Goal: Task Accomplishment & Management: Complete application form

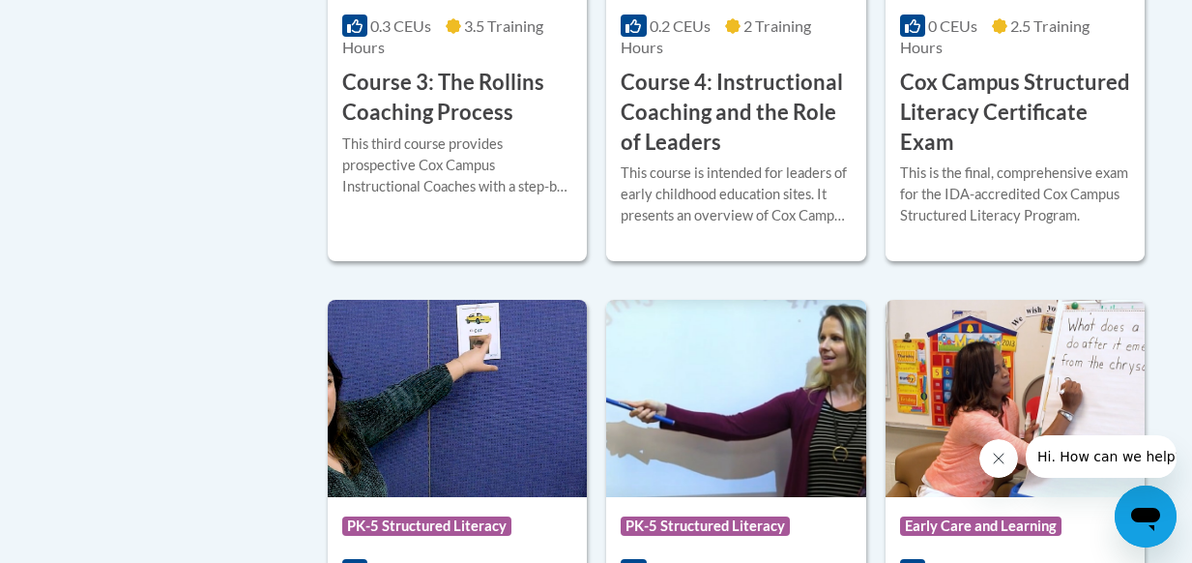
scroll to position [1933, 0]
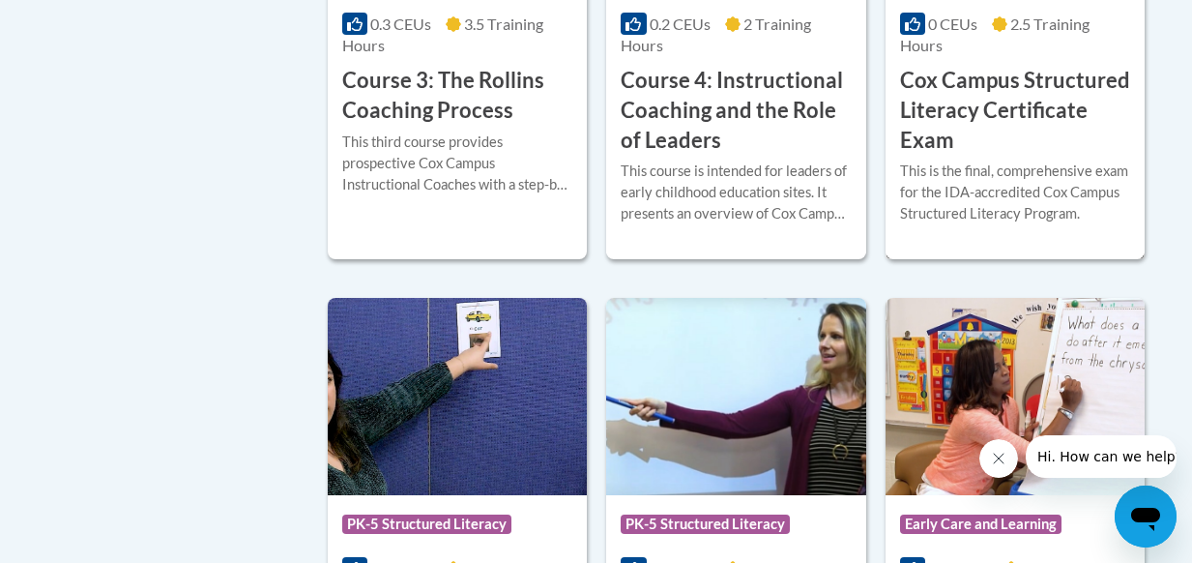
click at [944, 112] on h3 "Cox Campus Structured Literacy Certificate Exam" at bounding box center [1015, 110] width 230 height 89
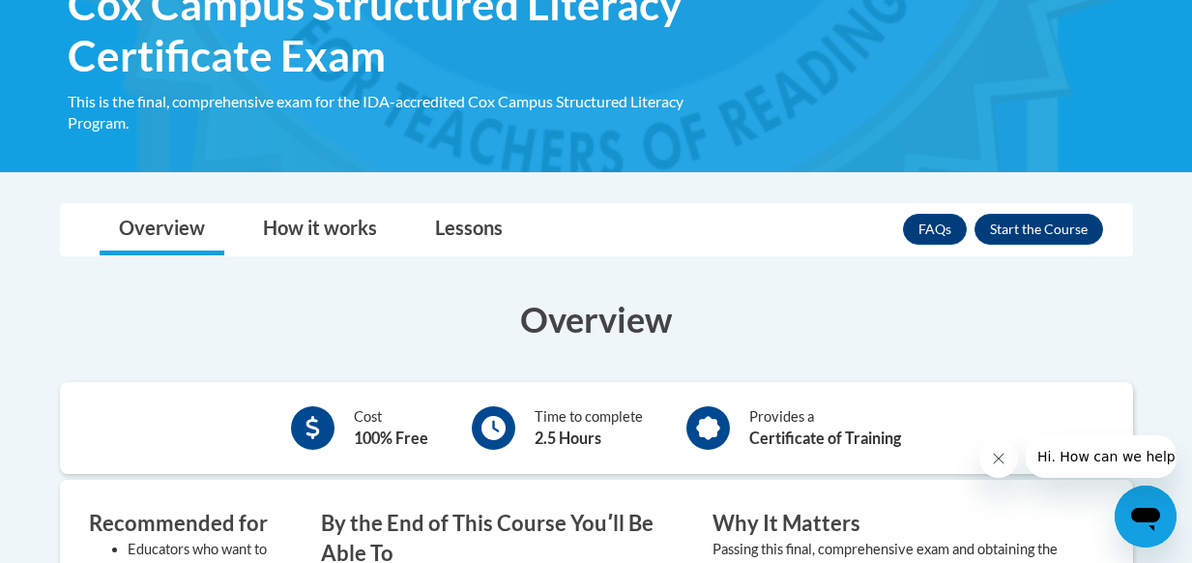
scroll to position [97, 0]
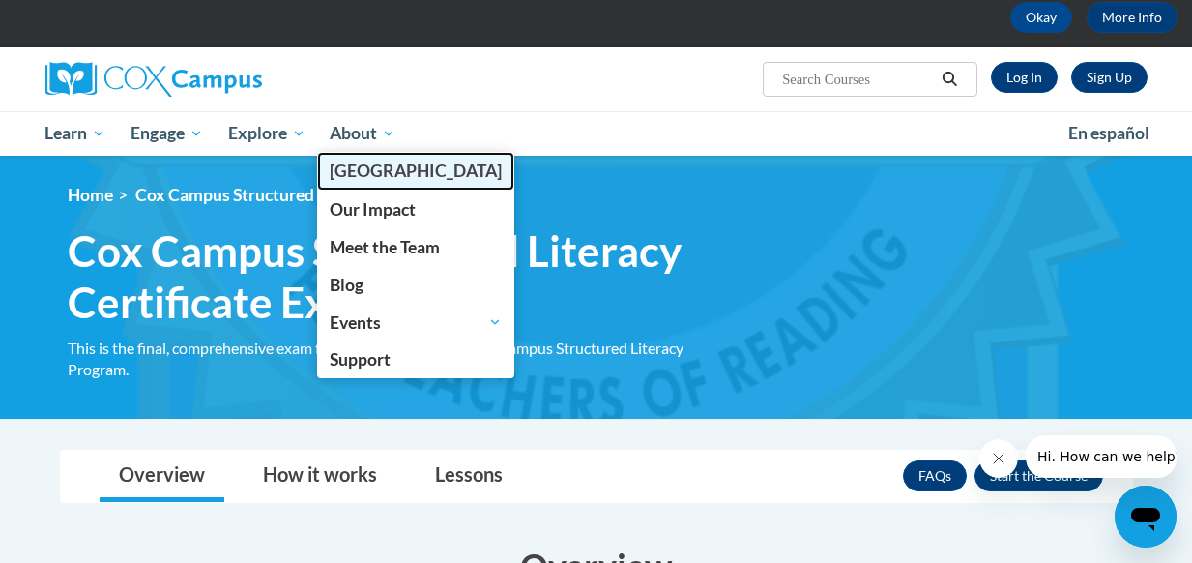
click at [377, 169] on span "[PERSON_NAME][GEOGRAPHIC_DATA]" at bounding box center [416, 170] width 172 height 20
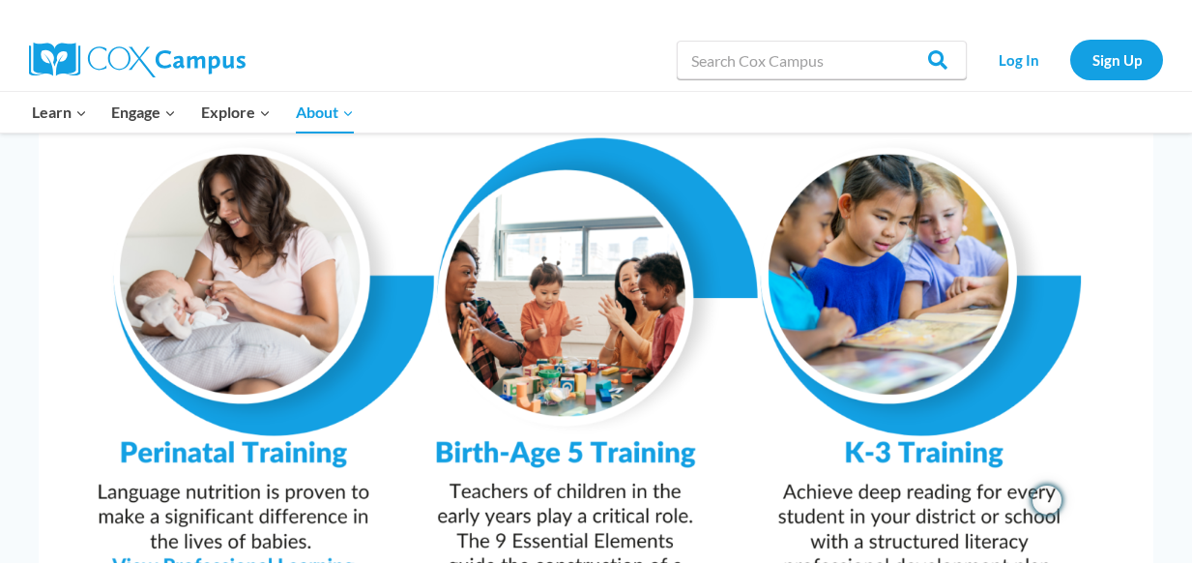
scroll to position [2030, 0]
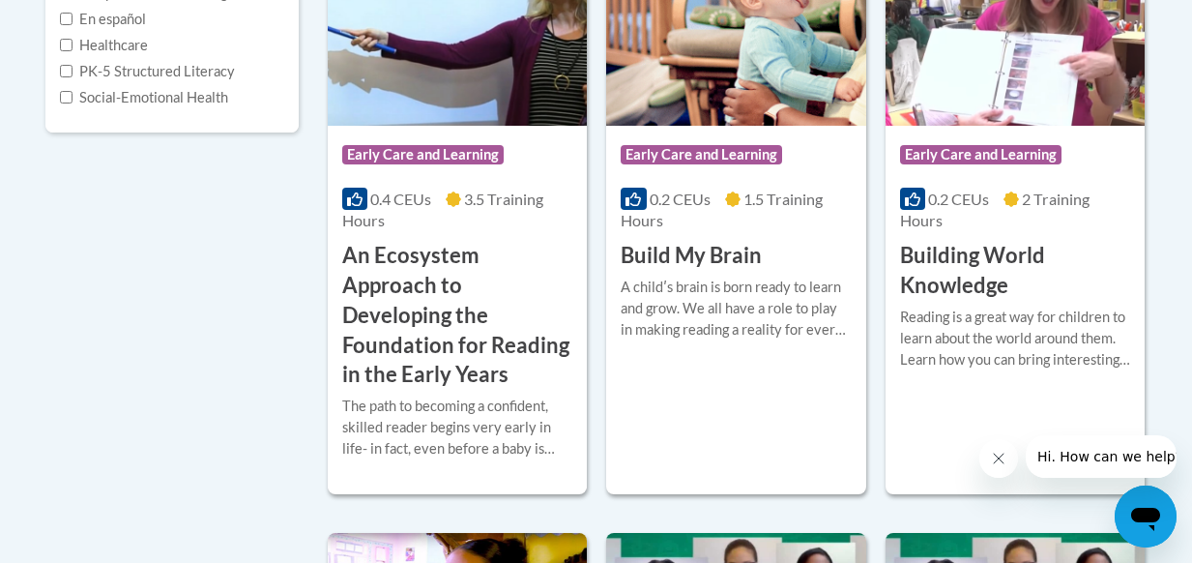
scroll to position [483, 0]
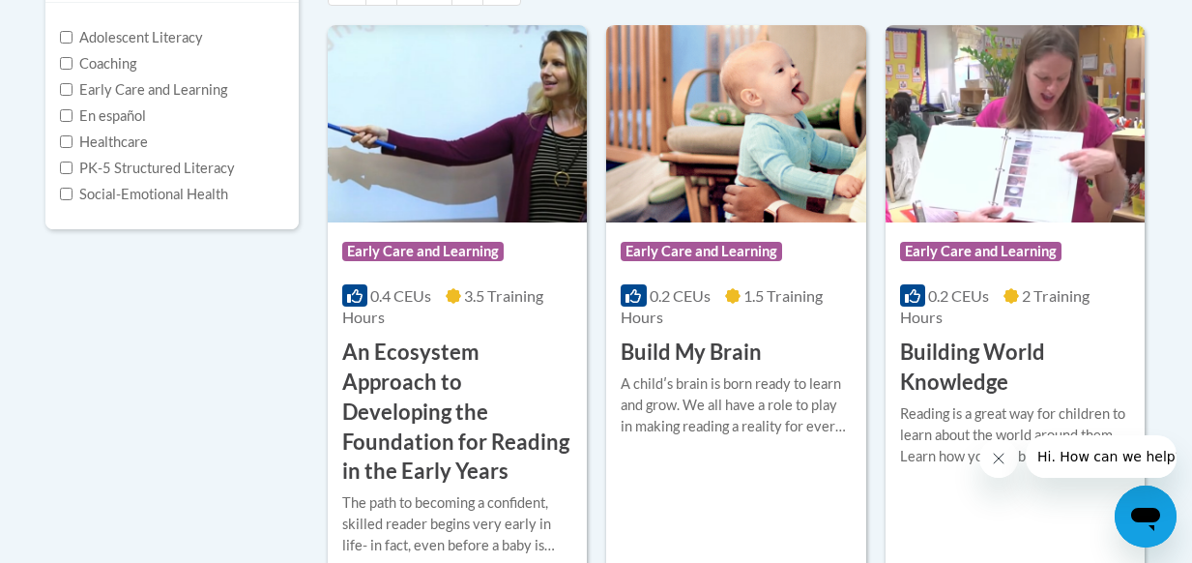
click at [112, 33] on label "Adolescent Literacy" at bounding box center [131, 37] width 143 height 21
click at [72, 33] on input "Adolescent Literacy" at bounding box center [66, 37] width 13 height 13
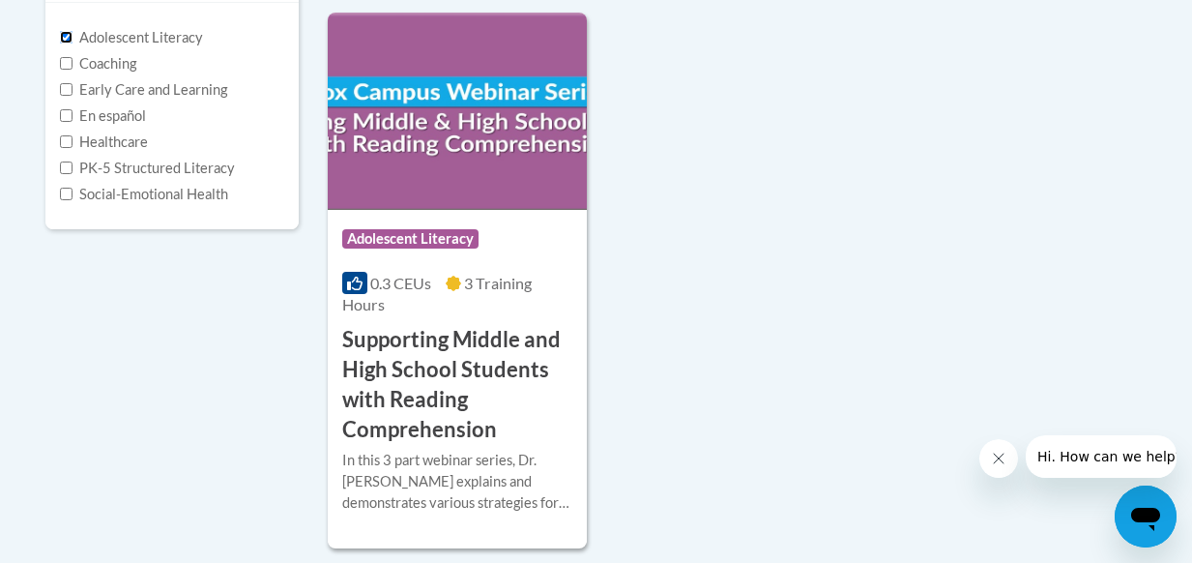
click at [64, 36] on input "Adolescent Literacy" at bounding box center [66, 37] width 13 height 13
checkbox input "false"
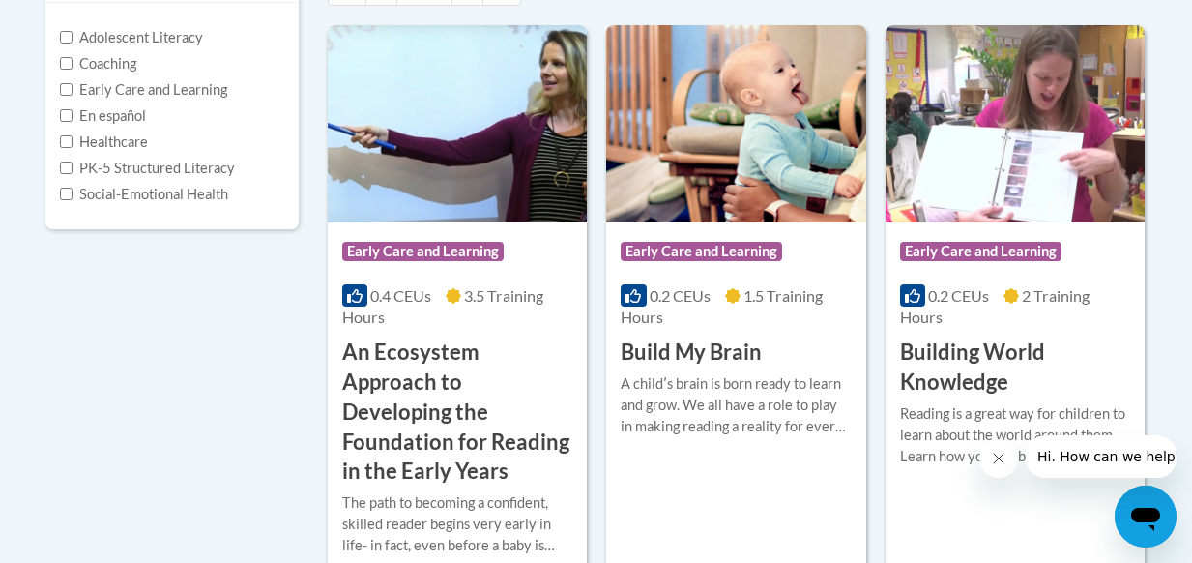
click at [106, 166] on label "PK-5 Structured Literacy" at bounding box center [147, 168] width 175 height 21
click at [72, 166] on input "PK-5 Structured Literacy" at bounding box center [66, 167] width 13 height 13
checkbox input "true"
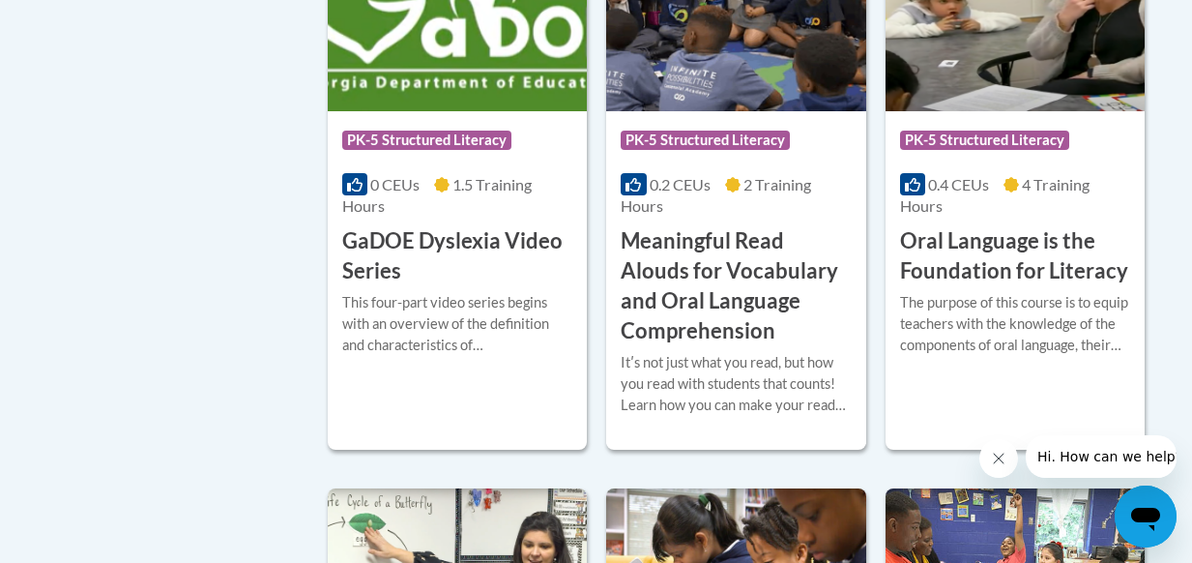
scroll to position [1256, 0]
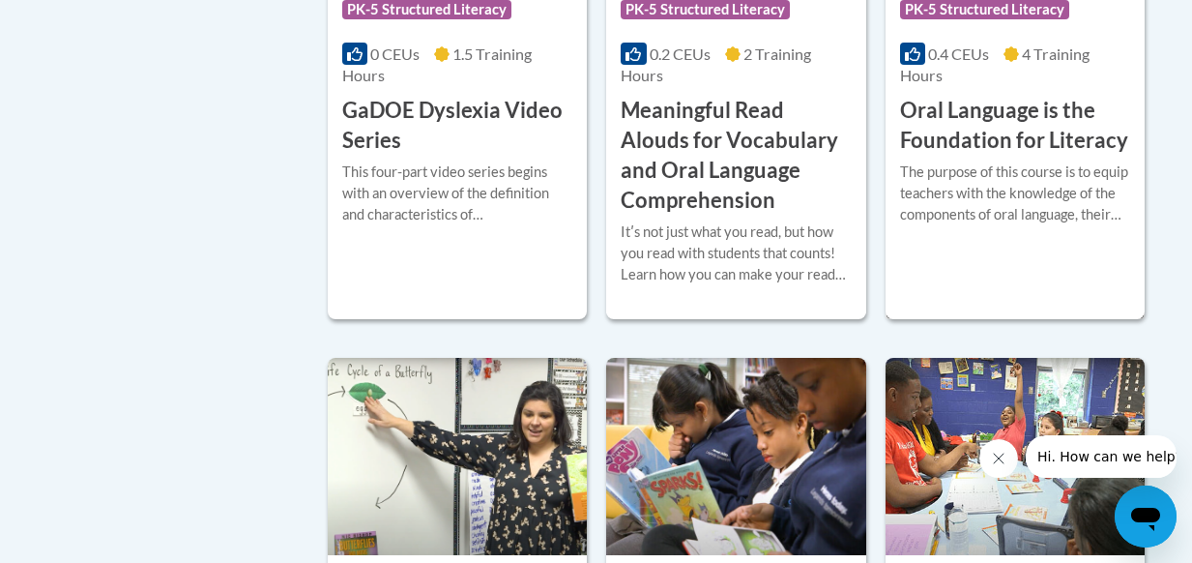
click at [961, 104] on h3 "Oral Language is the Foundation for Literacy" at bounding box center [1015, 126] width 230 height 60
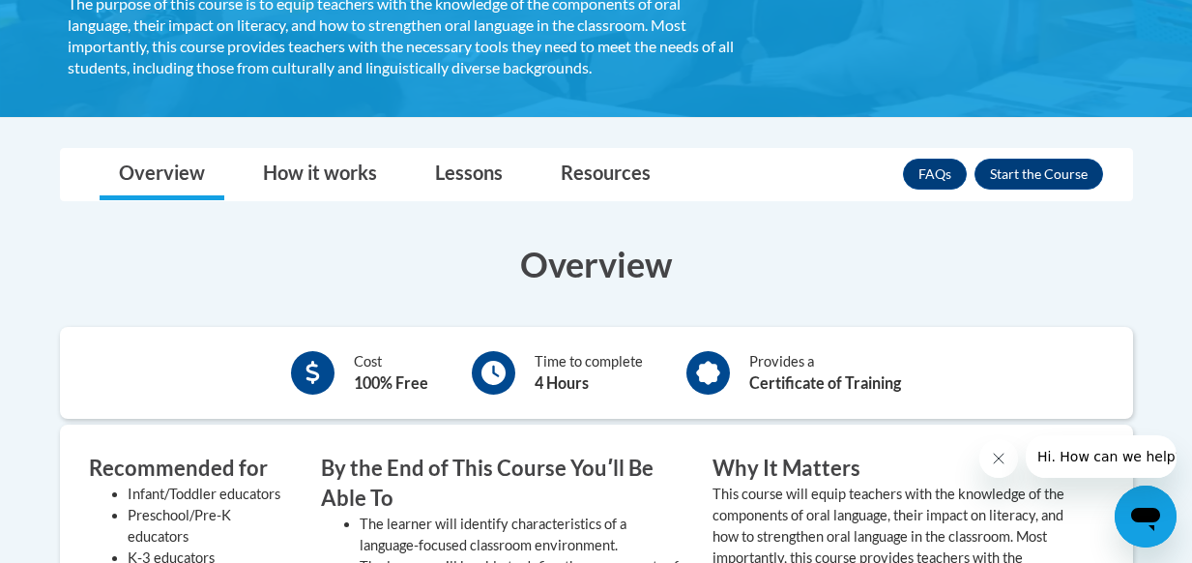
scroll to position [483, 0]
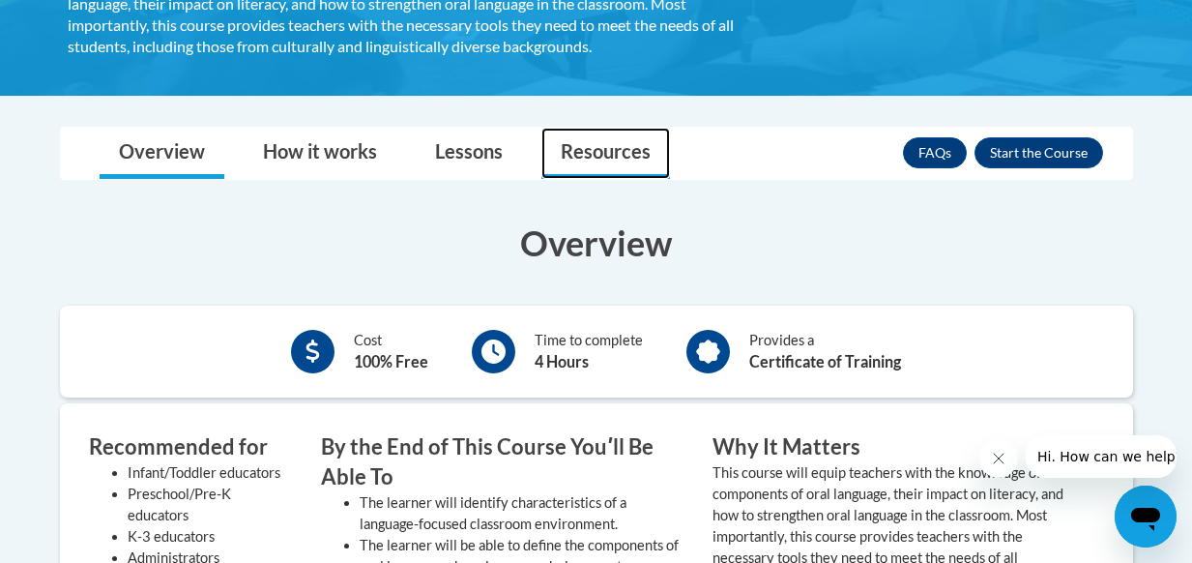
click at [573, 152] on link "Resources" at bounding box center [605, 153] width 129 height 51
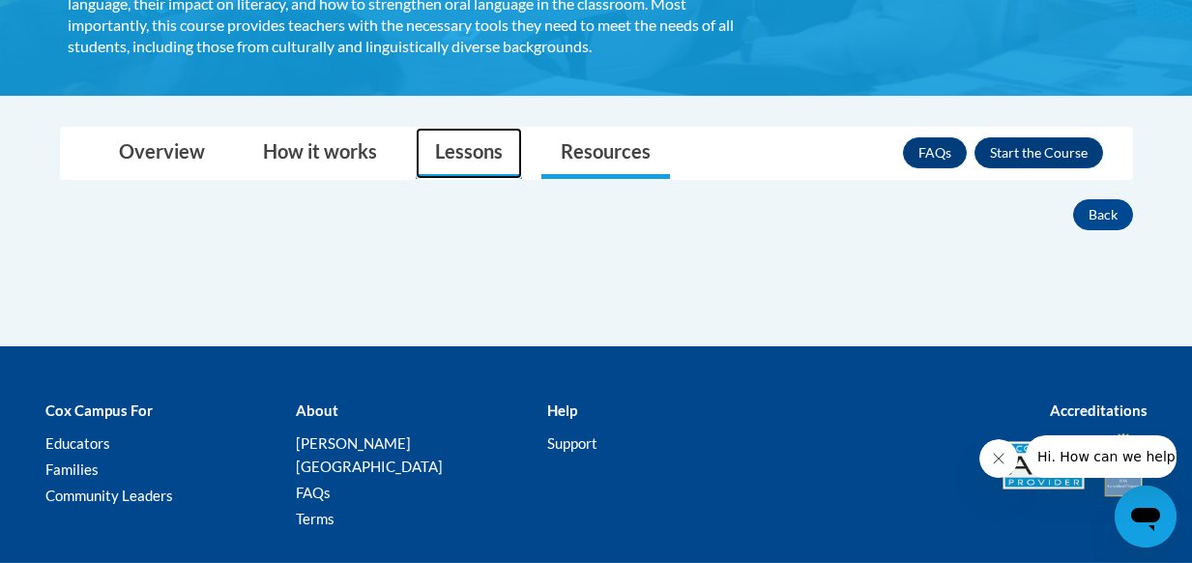
click at [480, 157] on link "Lessons" at bounding box center [469, 153] width 106 height 51
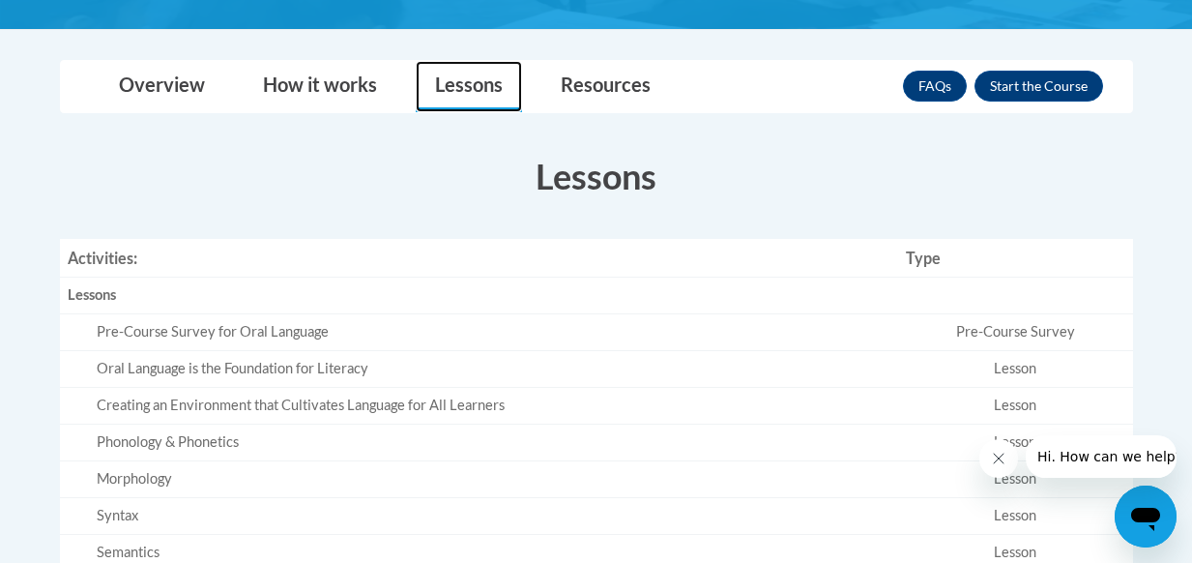
scroll to position [387, 0]
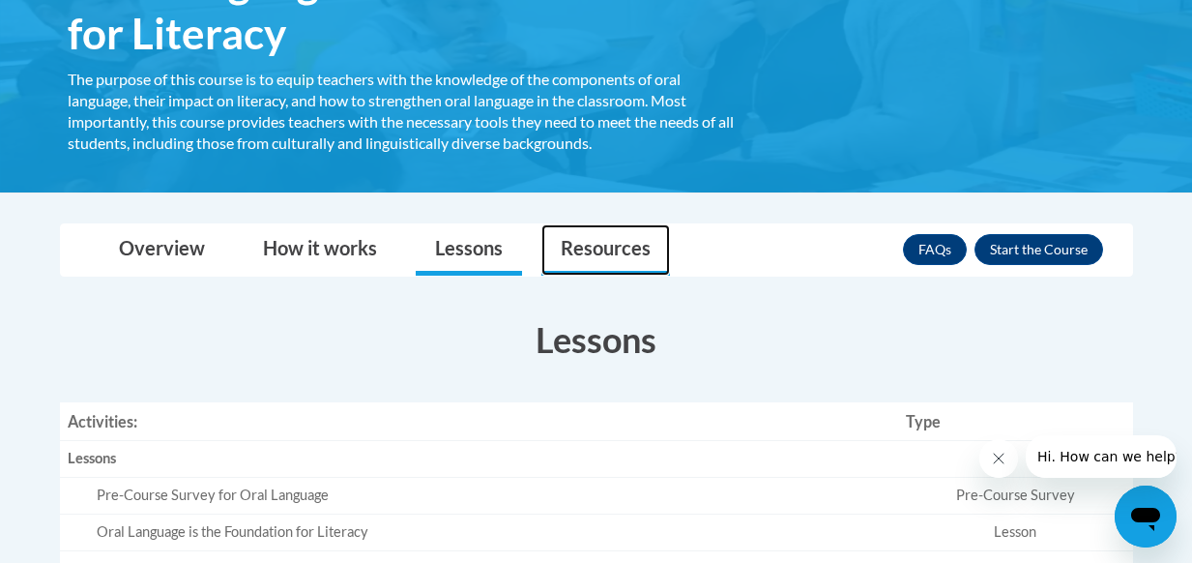
click at [603, 242] on link "Resources" at bounding box center [605, 249] width 129 height 51
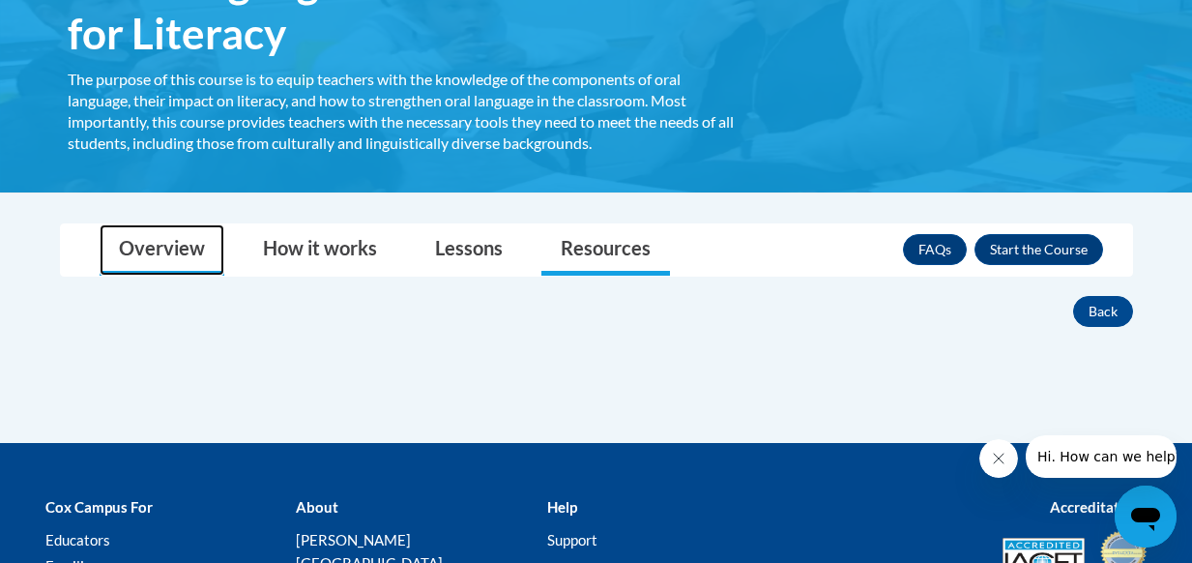
click at [102, 246] on link "Overview" at bounding box center [162, 249] width 125 height 51
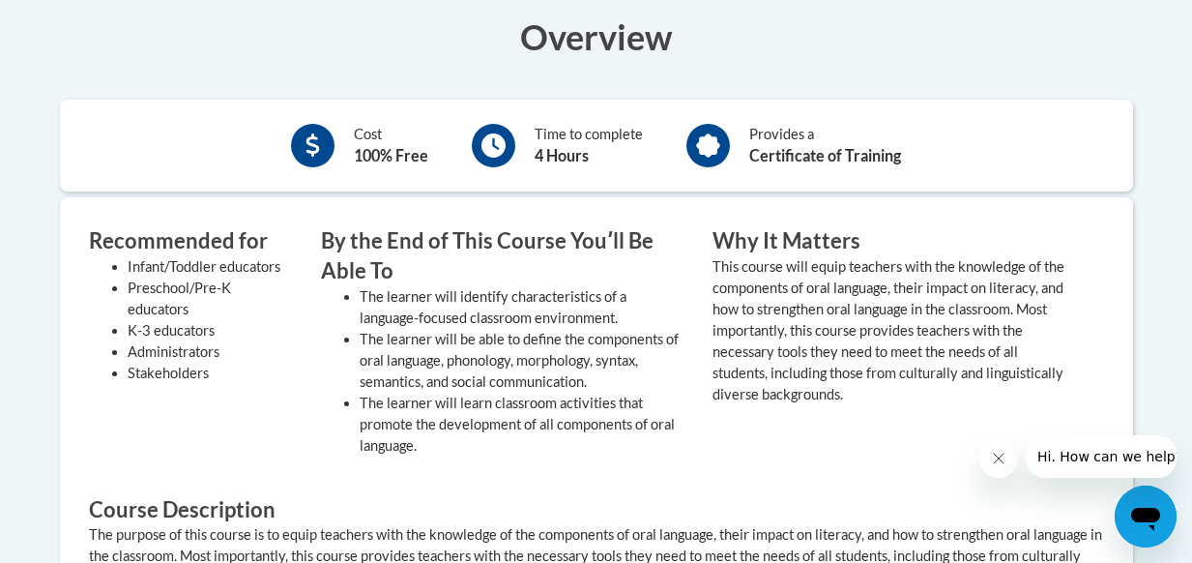
scroll to position [580, 0]
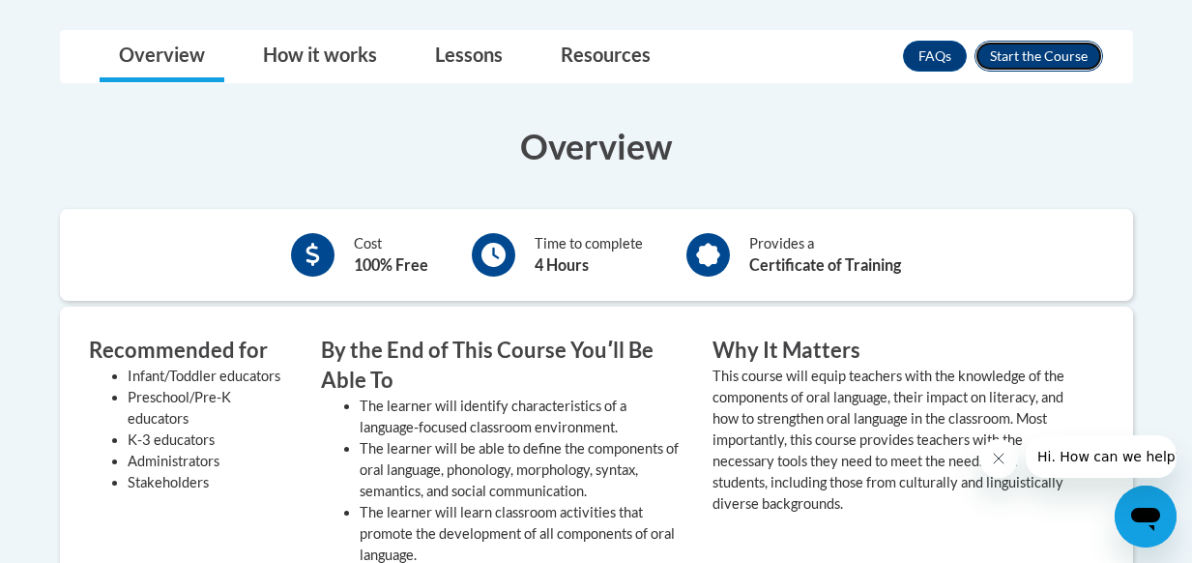
click at [1014, 56] on button "Enroll" at bounding box center [1038, 56] width 129 height 31
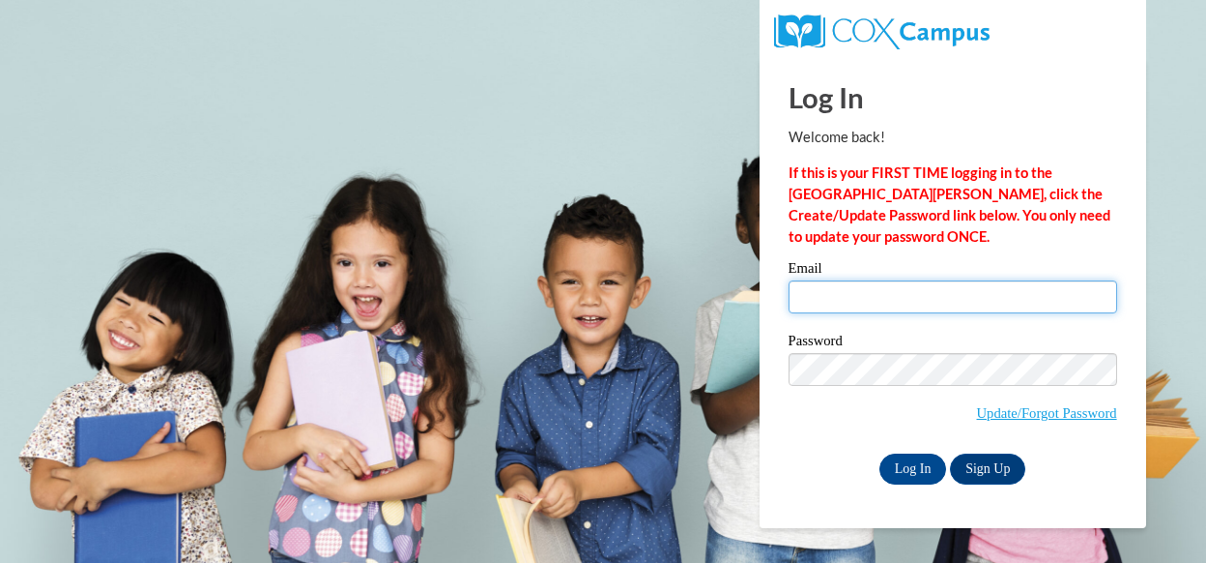
click at [849, 290] on input "Email" at bounding box center [953, 296] width 329 height 33
type input "[EMAIL_ADDRESS][DOMAIN_NAME]"
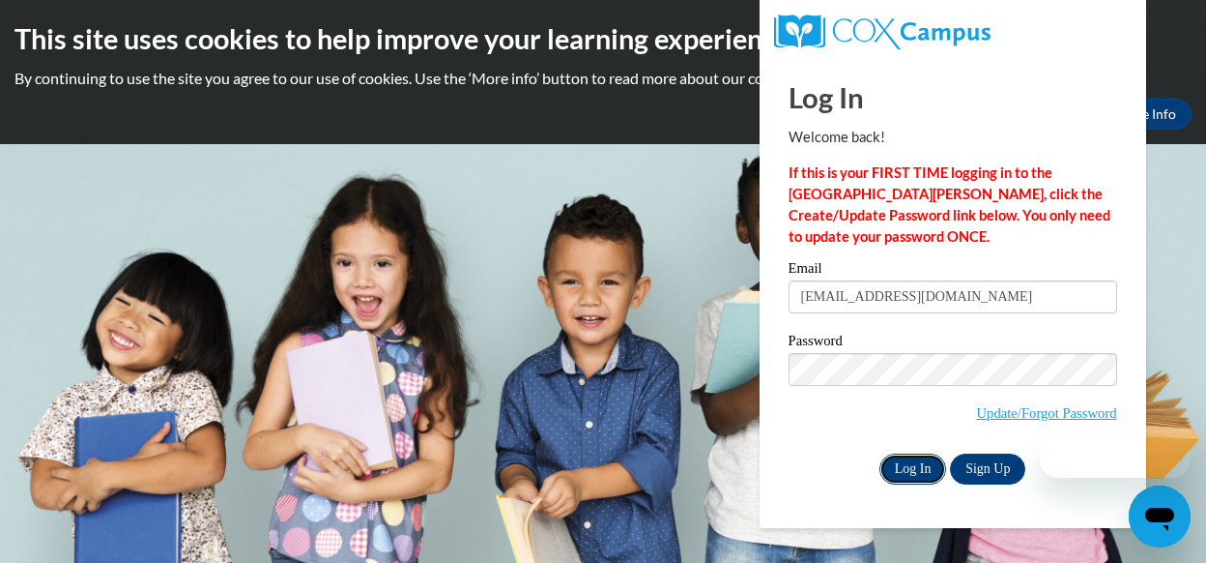
click at [900, 469] on input "Log In" at bounding box center [914, 468] width 68 height 31
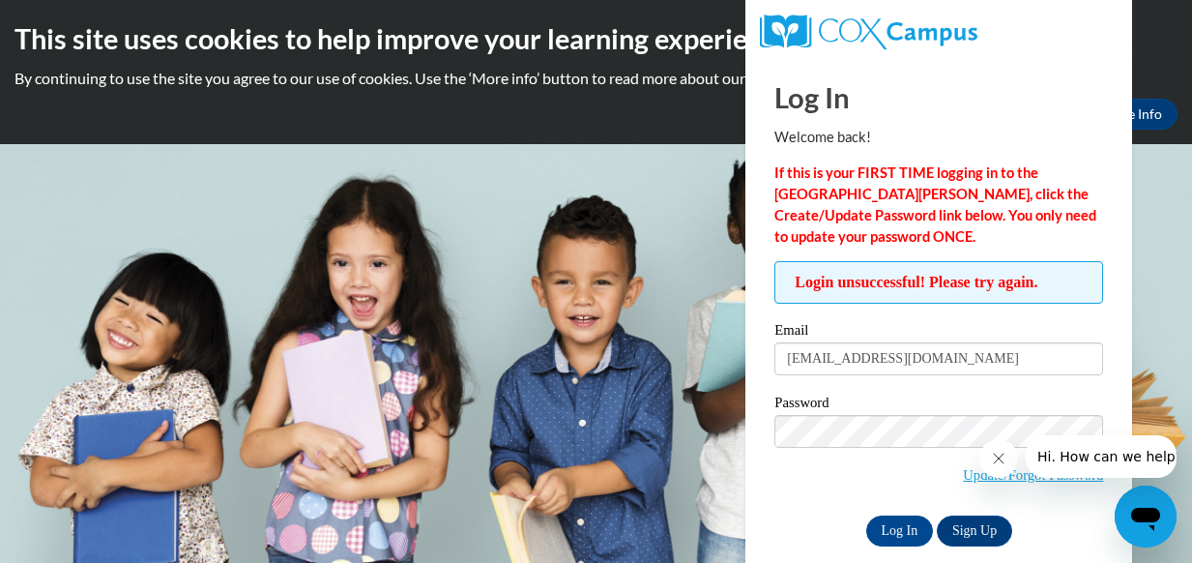
click at [784, 485] on span "Update/Forgot Password" at bounding box center [938, 455] width 329 height 80
click at [899, 526] on input "Log In" at bounding box center [900, 530] width 68 height 31
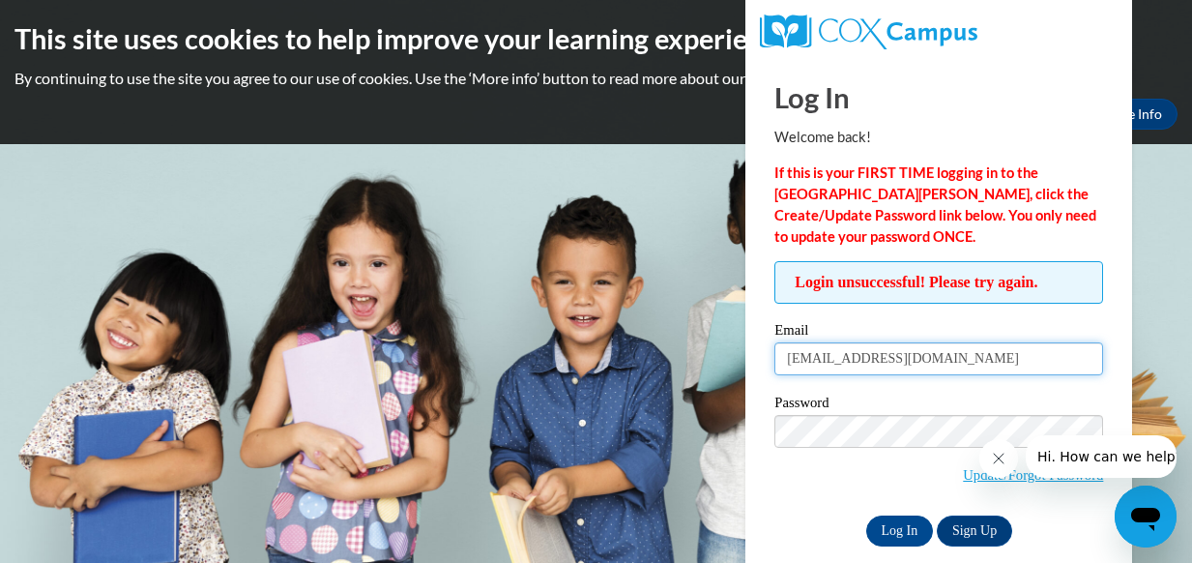
drag, startPoint x: 967, startPoint y: 361, endPoint x: 840, endPoint y: 363, distance: 126.6
click at [840, 363] on input "[EMAIL_ADDRESS][DOMAIN_NAME]" at bounding box center [938, 358] width 329 height 33
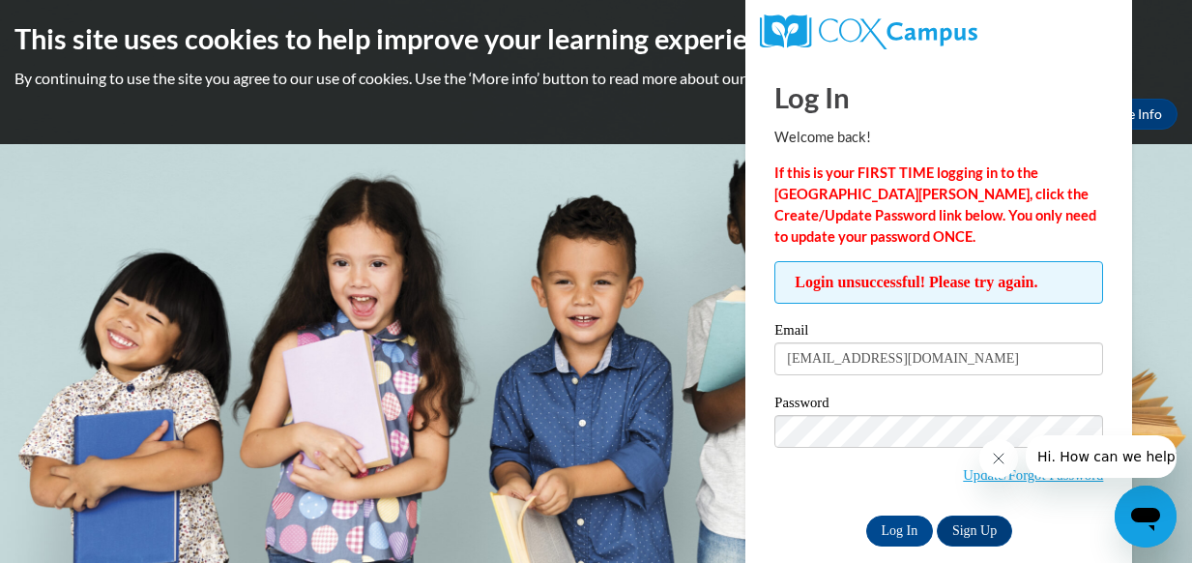
click at [819, 476] on span "Update/Forgot Password" at bounding box center [938, 455] width 329 height 80
click at [895, 528] on input "Log In" at bounding box center [900, 530] width 68 height 31
click at [974, 478] on link "Update/Forgot Password" at bounding box center [1033, 474] width 140 height 15
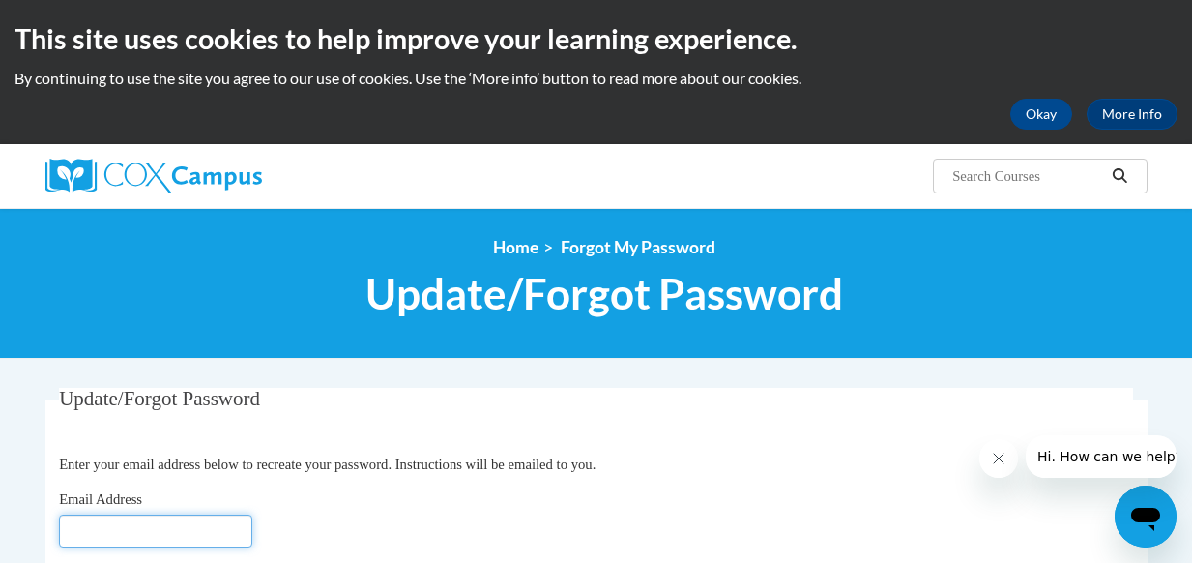
click at [173, 517] on input "Email Address" at bounding box center [155, 530] width 193 height 33
type input "[EMAIL_ADDRESS][DOMAIN_NAME]"
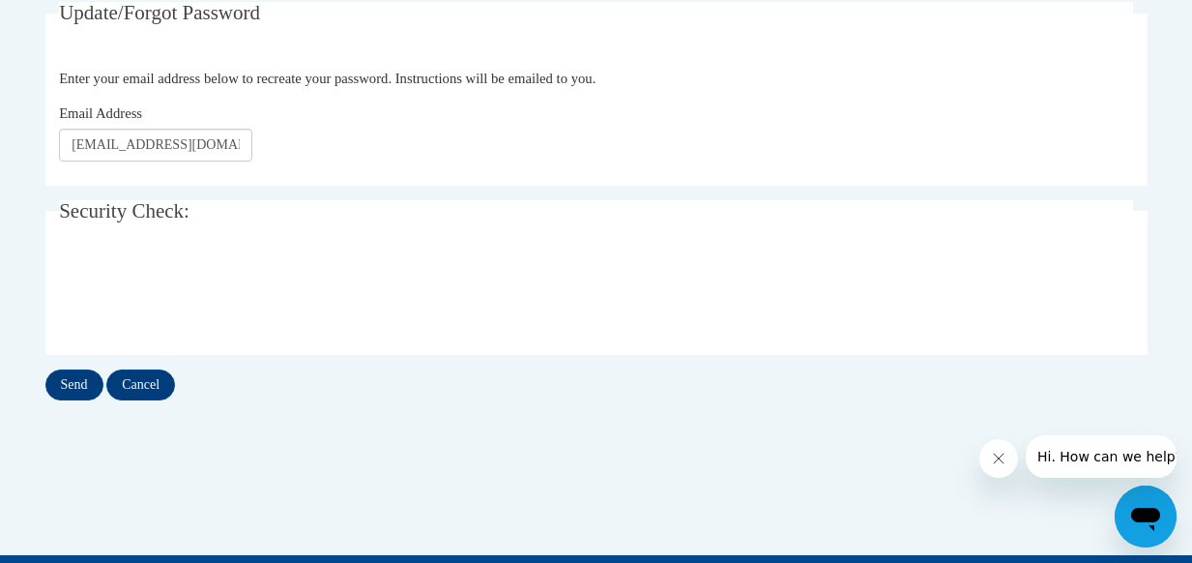
scroll to position [387, 0]
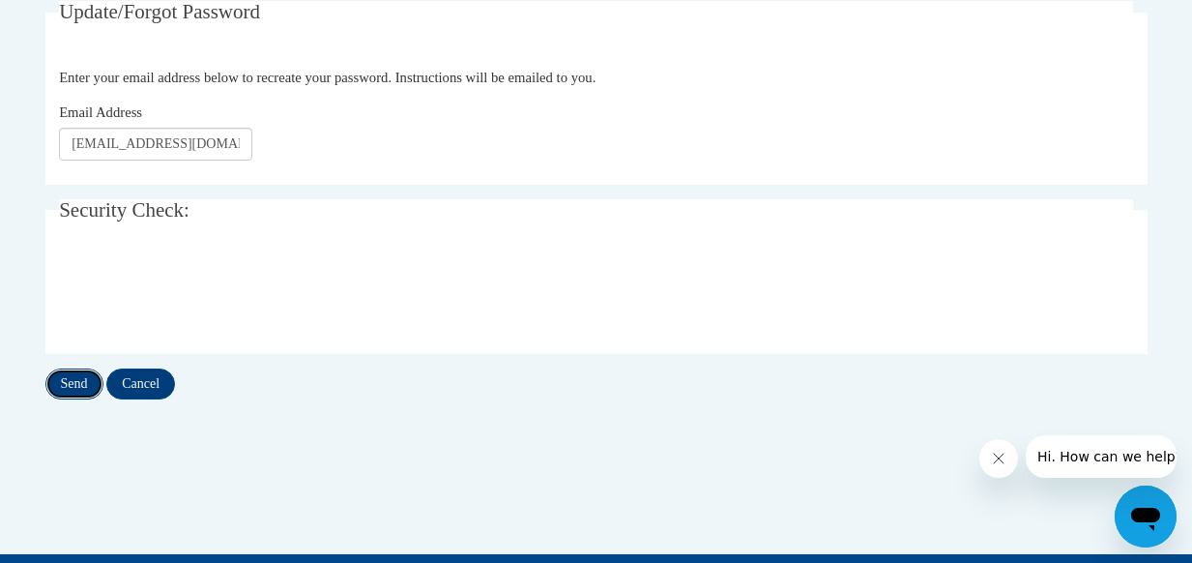
click at [67, 385] on input "Send" at bounding box center [74, 383] width 58 height 31
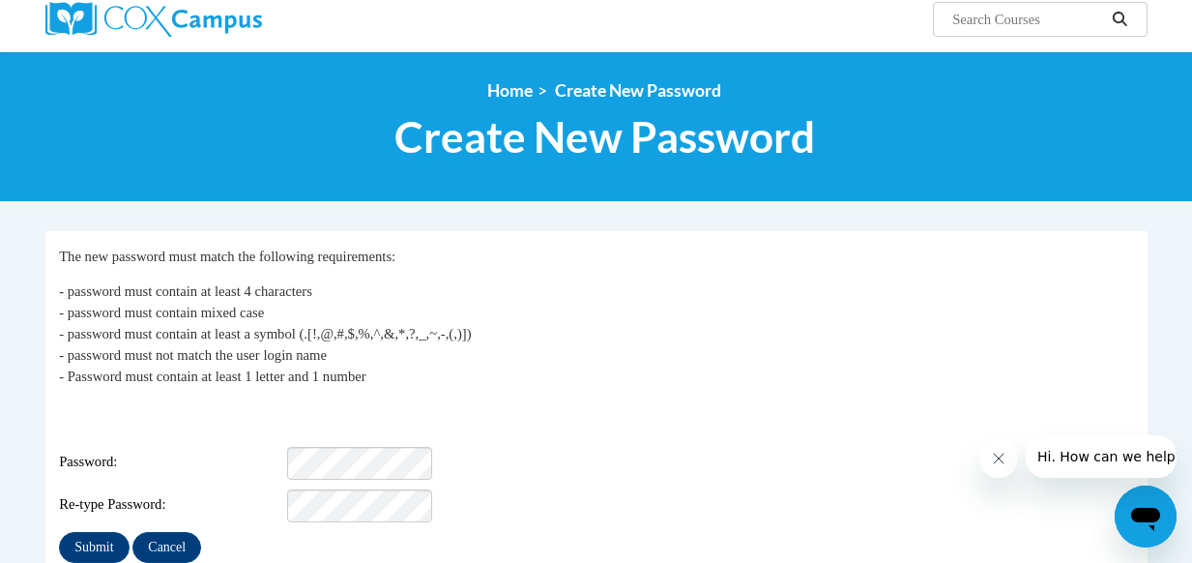
scroll to position [193, 0]
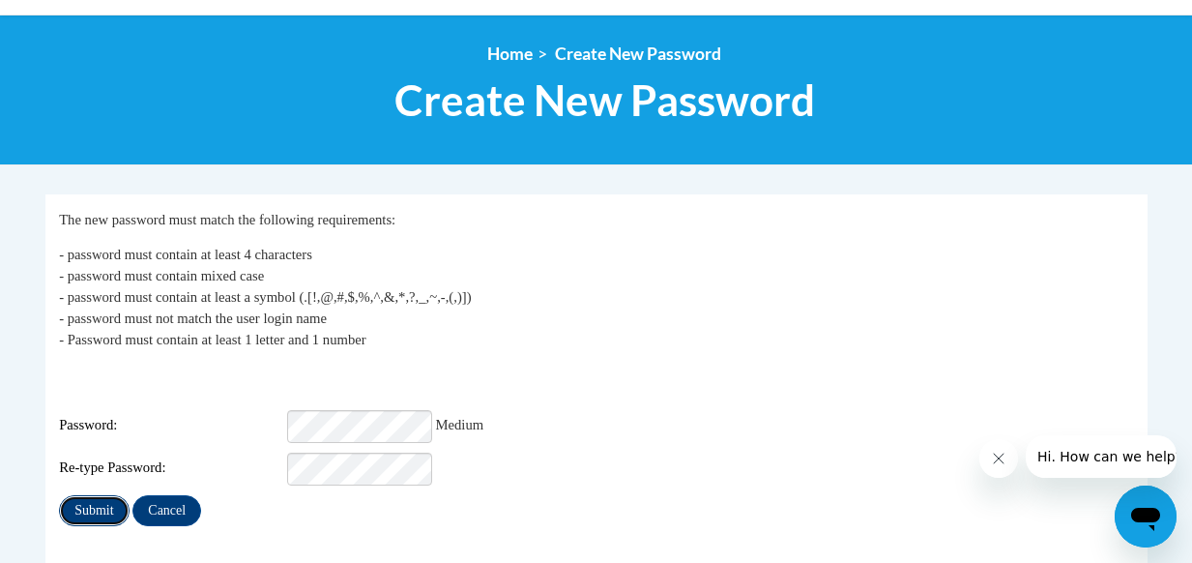
click at [99, 495] on input "Submit" at bounding box center [94, 510] width 70 height 31
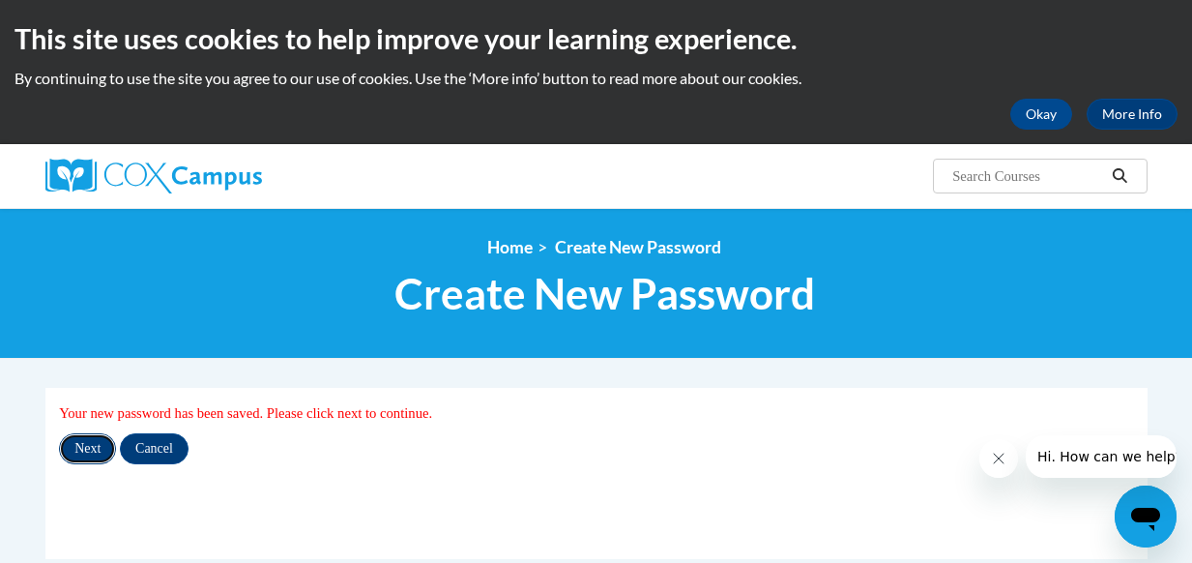
click at [94, 446] on input "Next" at bounding box center [87, 448] width 57 height 31
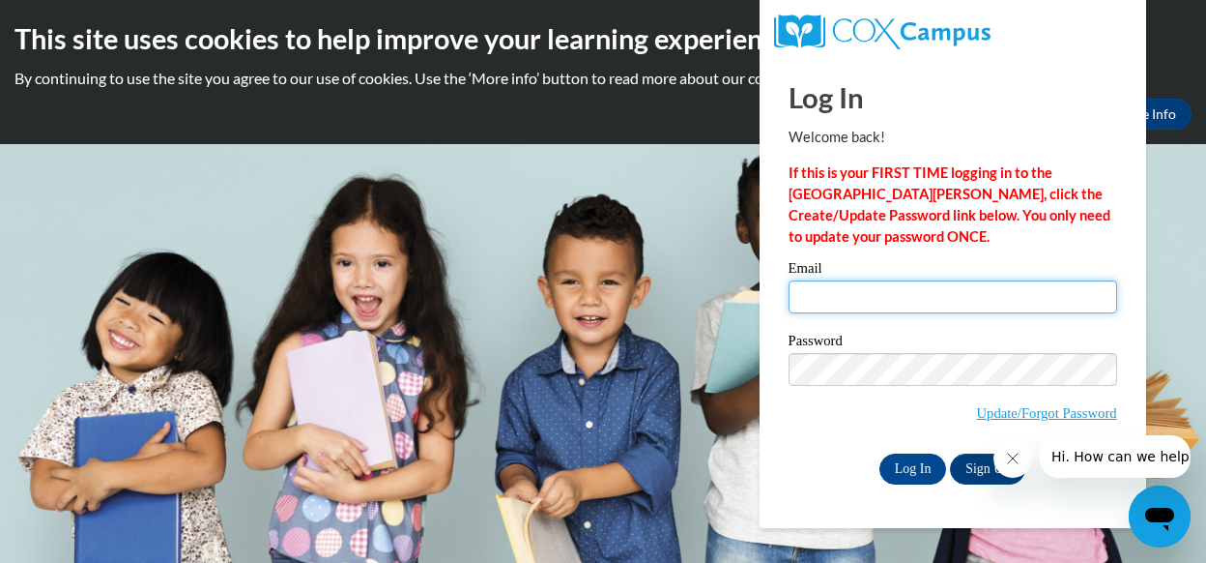
type input "[EMAIL_ADDRESS][DOMAIN_NAME]"
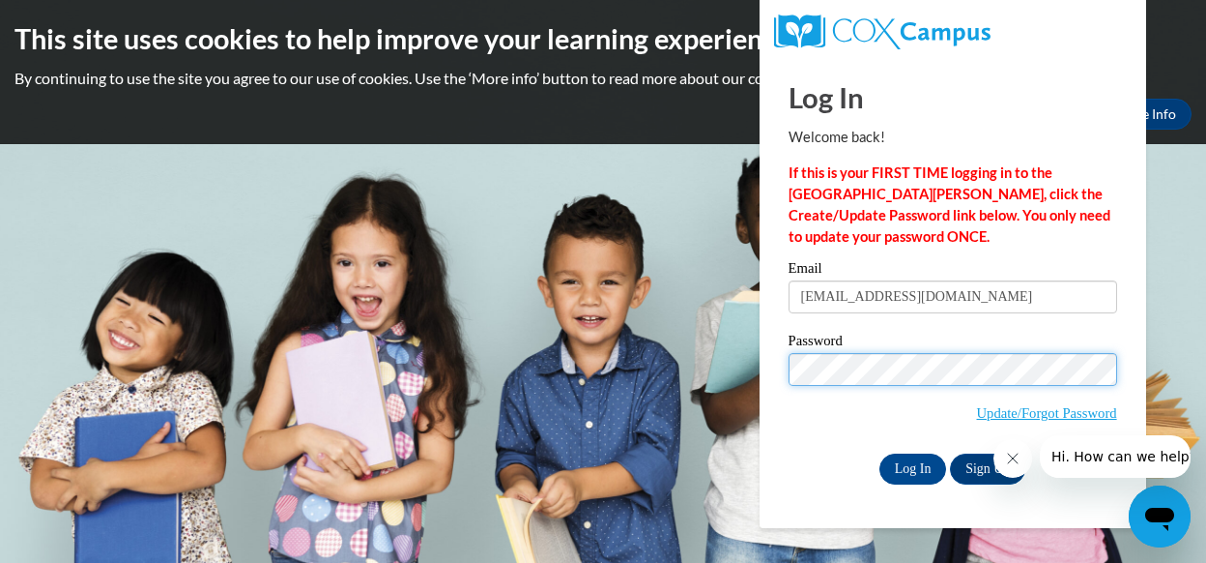
click at [771, 367] on div "Log In Welcome back! If this is your FIRST TIME logging in to the [GEOGRAPHIC_D…" at bounding box center [953, 293] width 416 height 470
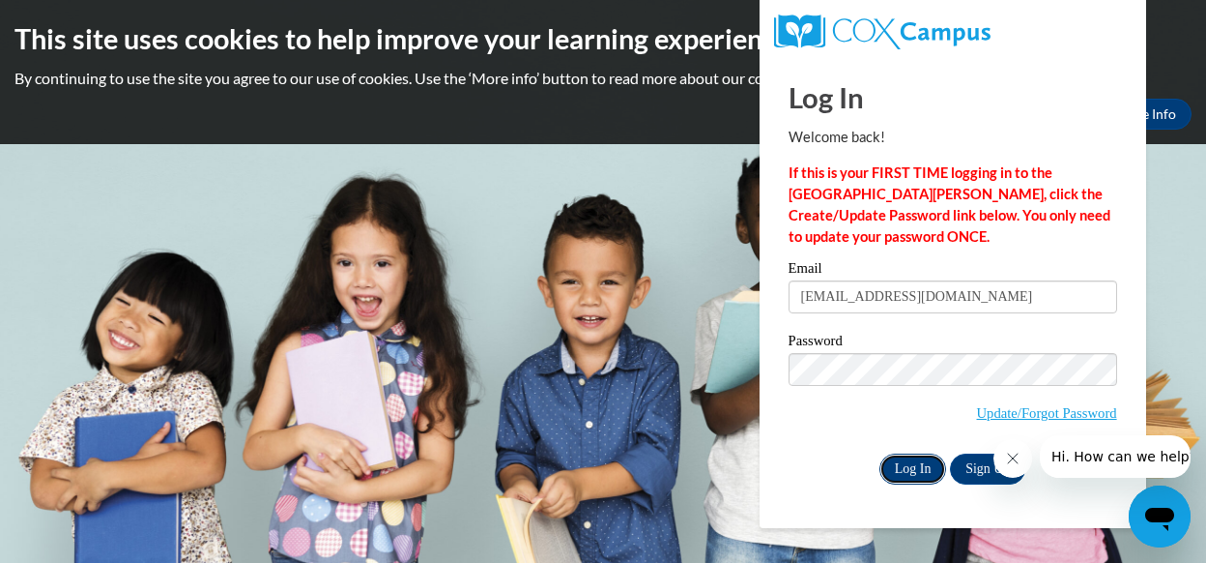
click at [926, 464] on input "Log In" at bounding box center [914, 468] width 68 height 31
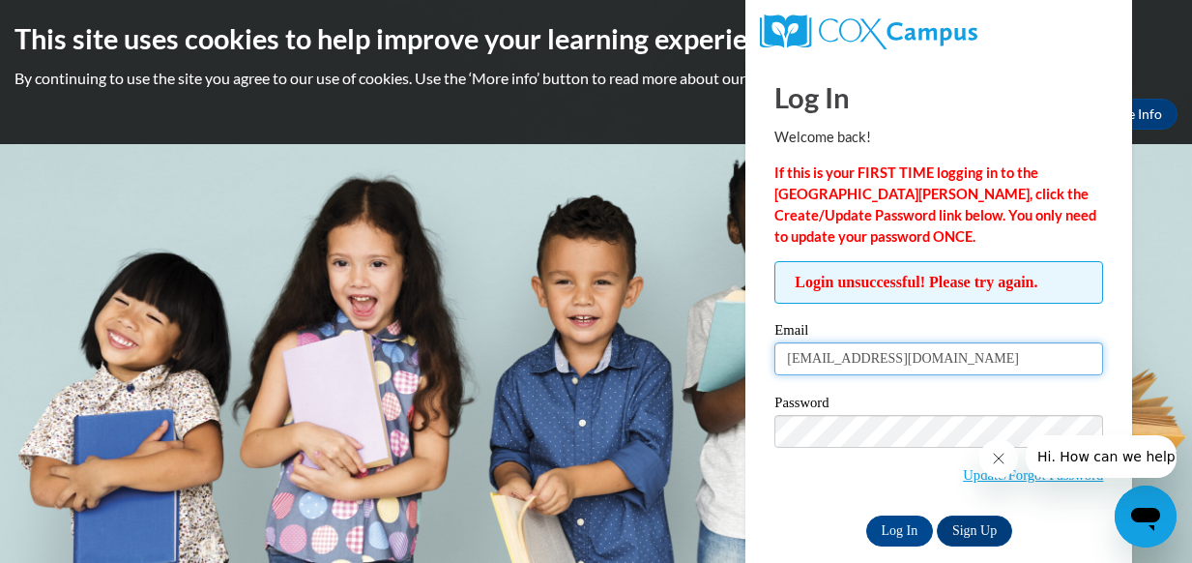
click at [979, 358] on input "llancette@altoona.k12.wi.us" at bounding box center [938, 358] width 329 height 33
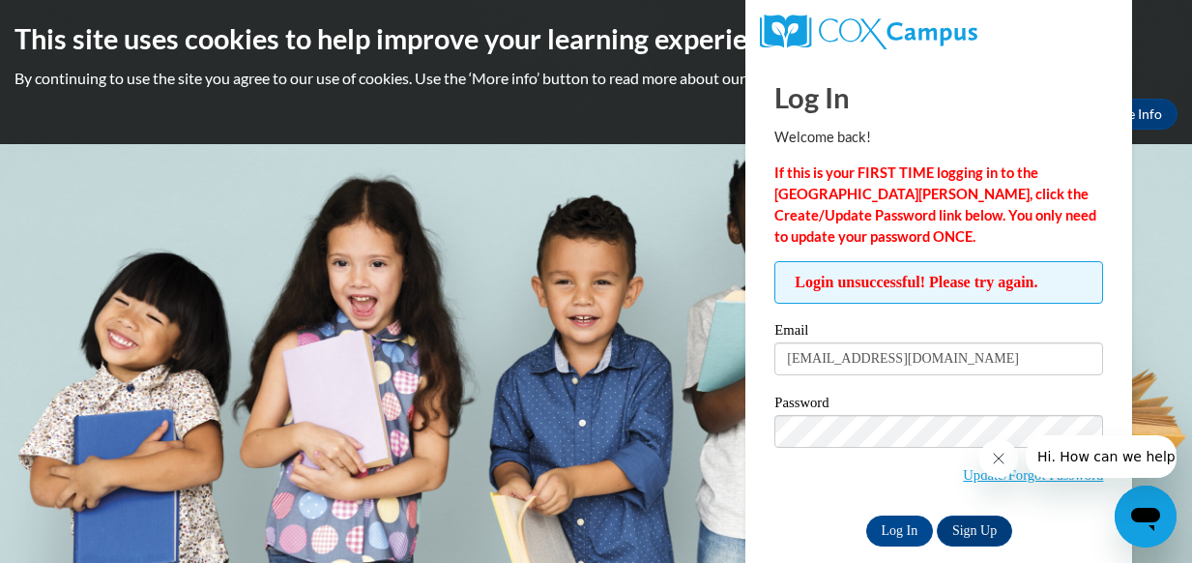
click at [971, 222] on strong "If this is your FIRST TIME logging in to the NEW Cox Campus, click the Create/U…" at bounding box center [935, 204] width 322 height 80
click at [904, 524] on input "Log In" at bounding box center [900, 530] width 68 height 31
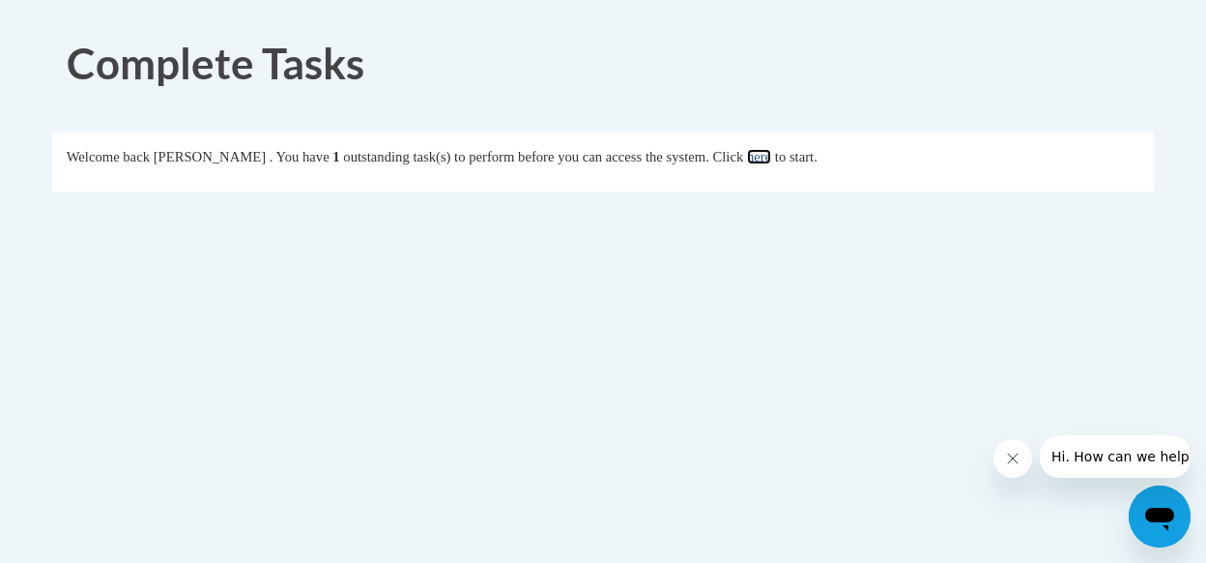
click at [771, 154] on link "here" at bounding box center [759, 156] width 24 height 15
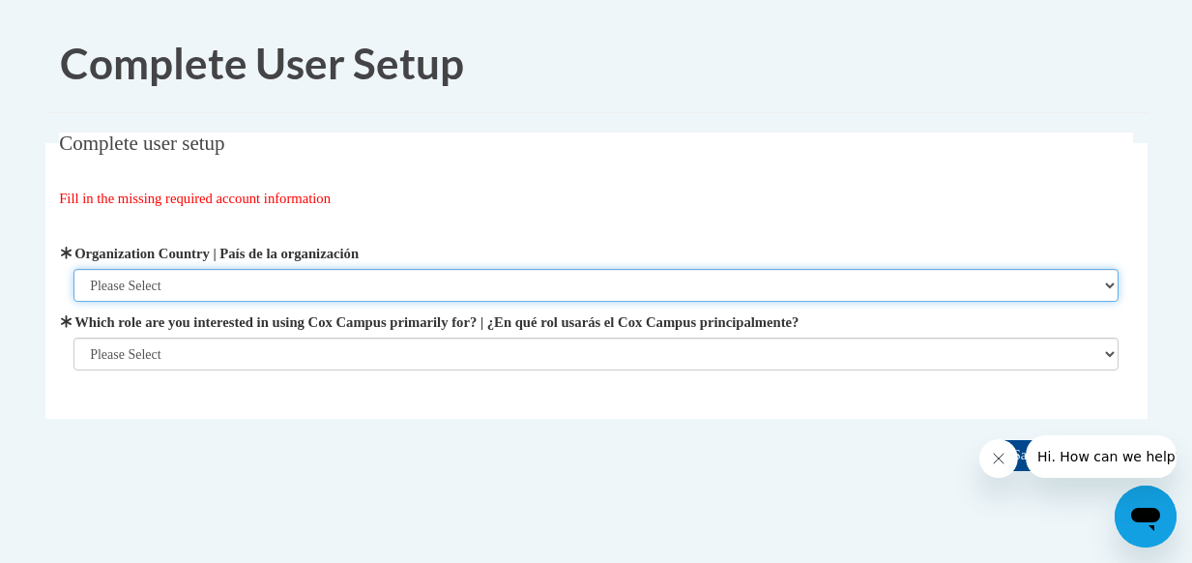
click at [257, 282] on select "Please Select [GEOGRAPHIC_DATA] | [GEOGRAPHIC_DATA] Outside of [GEOGRAPHIC_DATA…" at bounding box center [595, 285] width 1045 height 33
select select "ad49bcad-a171-4b2e-b99c-48b446064914"
click at [73, 269] on select "Please Select [GEOGRAPHIC_DATA] | [GEOGRAPHIC_DATA] Outside of [GEOGRAPHIC_DATA…" at bounding box center [595, 285] width 1045 height 33
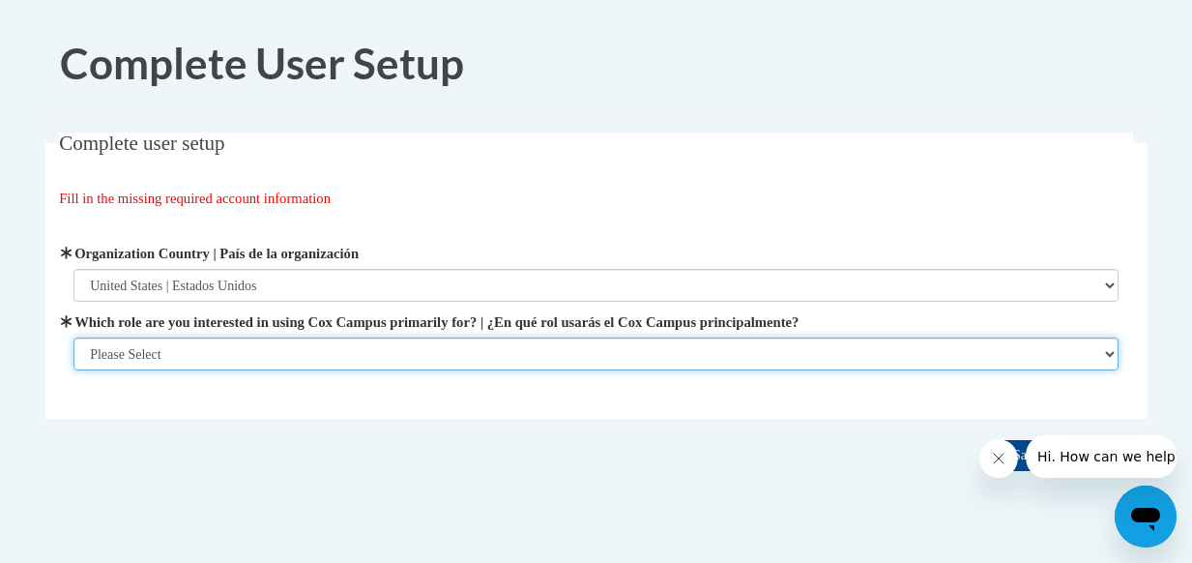
click at [245, 340] on select "Please Select College/University | Colegio/Universidad Community/Nonprofit Part…" at bounding box center [595, 353] width 1045 height 33
select select "fbf2d438-af2f-41f8-98f1-81c410e29de3"
click at [73, 370] on select "Please Select College/University | Colegio/Universidad Community/Nonprofit Part…" at bounding box center [595, 353] width 1045 height 33
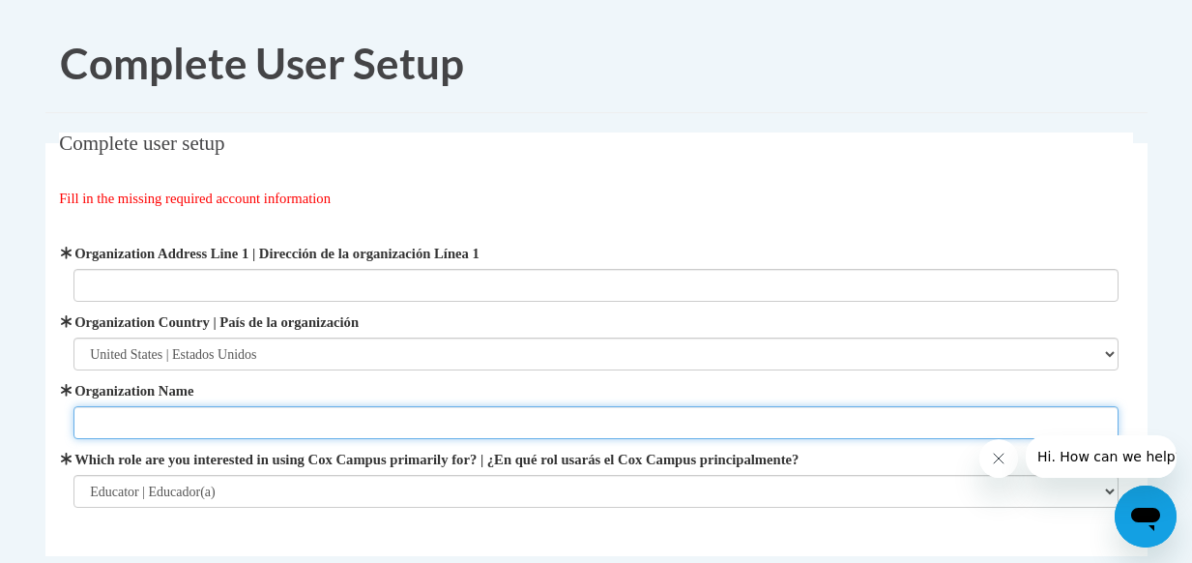
click at [255, 417] on input "Organization Name" at bounding box center [595, 422] width 1045 height 33
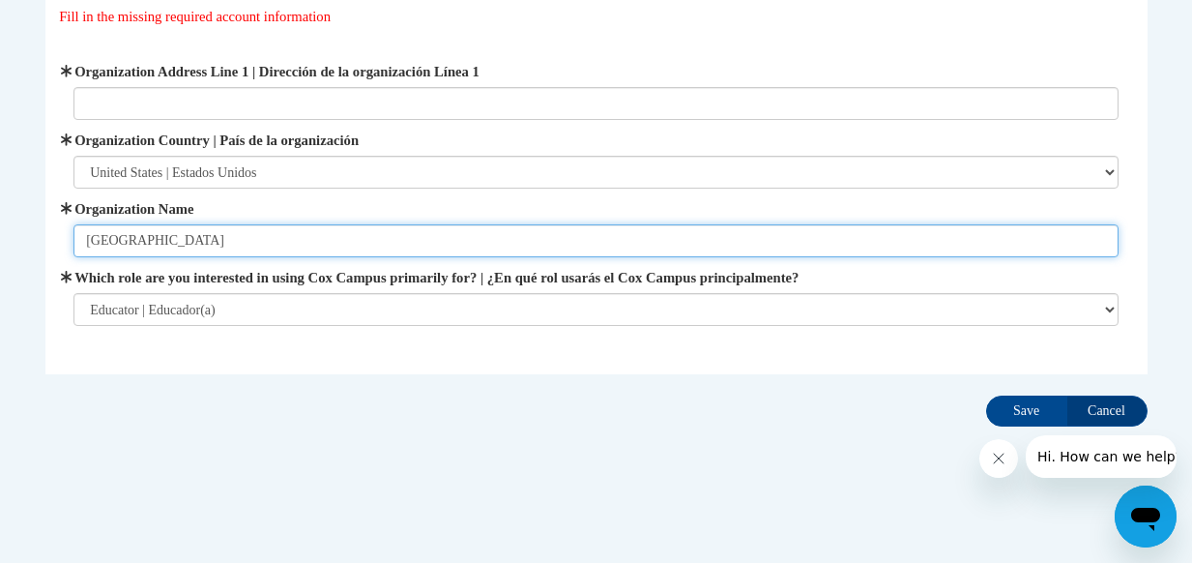
scroll to position [183, 0]
type input "[GEOGRAPHIC_DATA]"
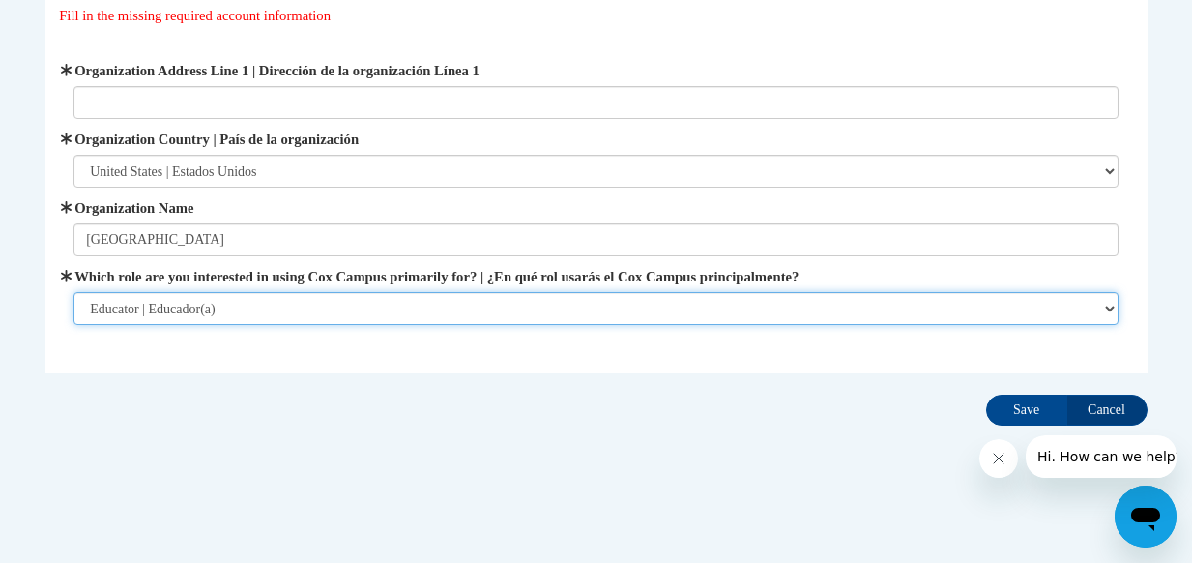
click at [1105, 308] on select "Please Select College/University | Colegio/Universidad Community/Nonprofit Part…" at bounding box center [595, 308] width 1045 height 33
click at [73, 292] on select "Please Select College/University | Colegio/Universidad Community/Nonprofit Part…" at bounding box center [595, 308] width 1045 height 33
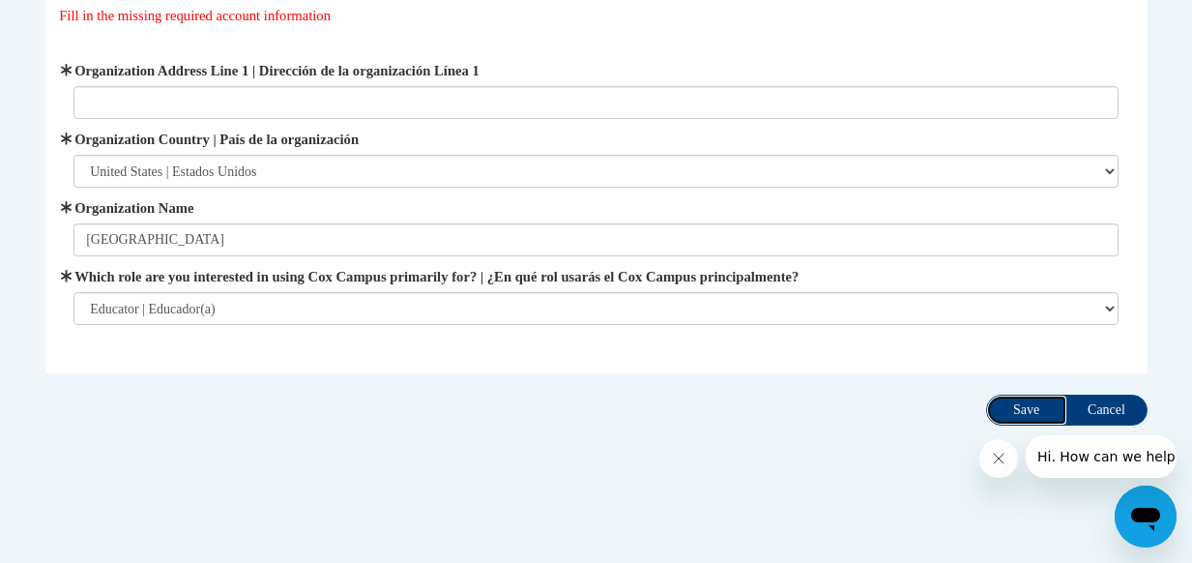
click at [1035, 412] on input "Save" at bounding box center [1026, 409] width 81 height 31
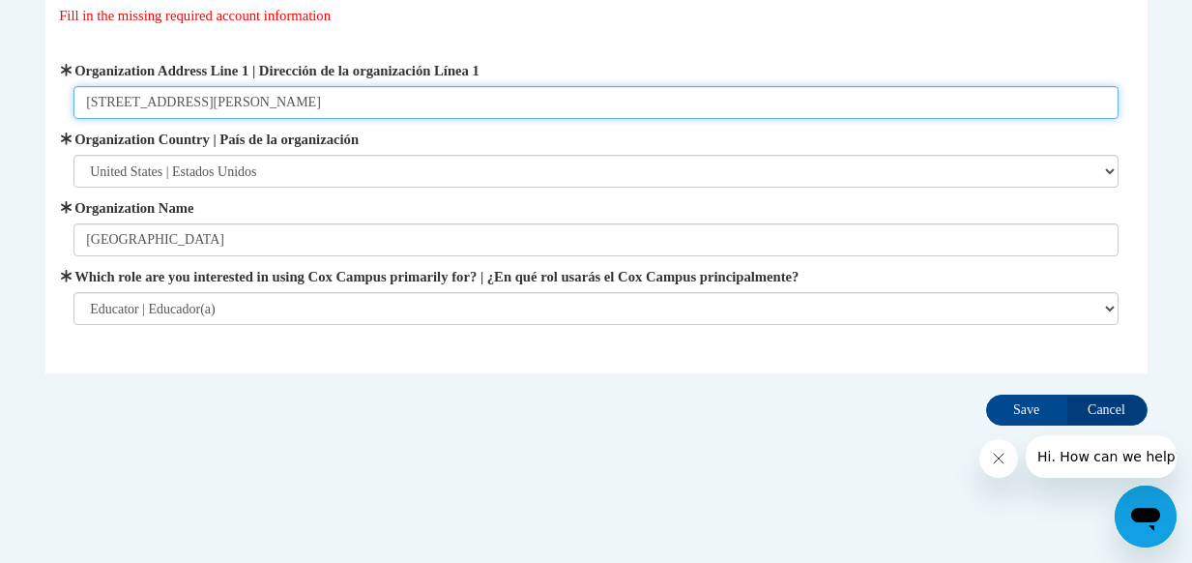
click at [227, 103] on input "157 Bartlett Avenue, ALtoona, WI 54720" at bounding box center [595, 102] width 1045 height 33
type input "157 Bartlett Avenue, Altoona, WI 54720"
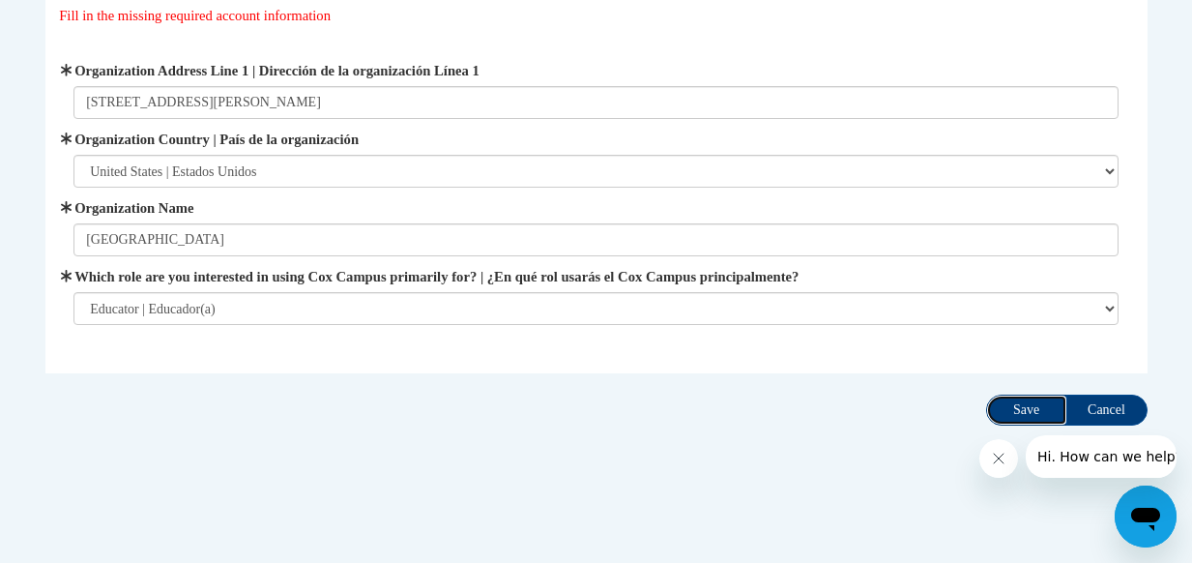
click at [1013, 411] on input "Save" at bounding box center [1026, 409] width 81 height 31
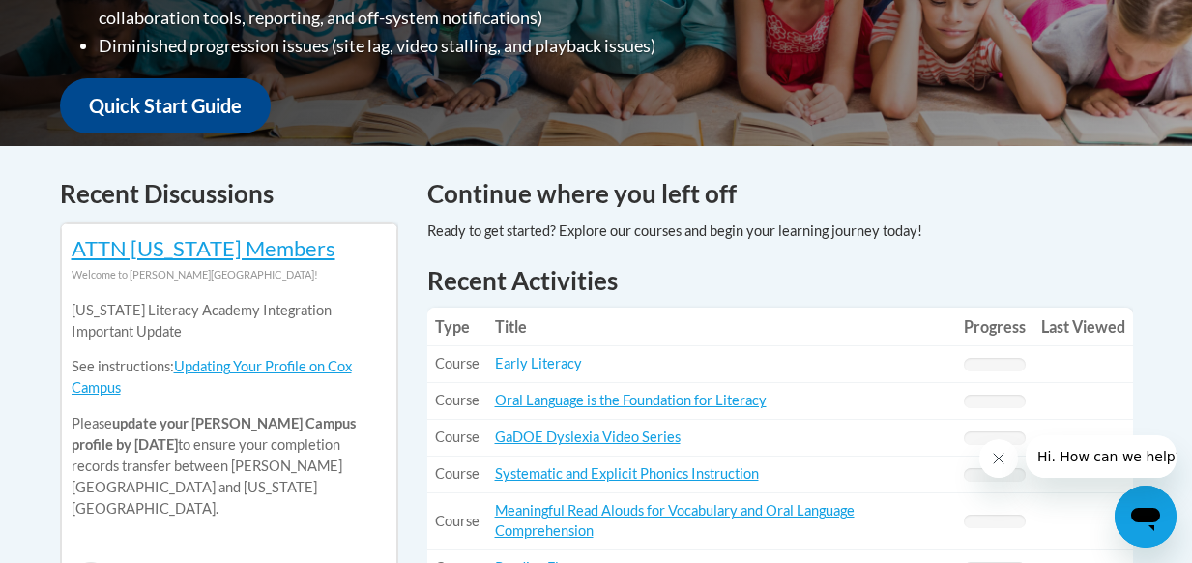
scroll to position [773, 0]
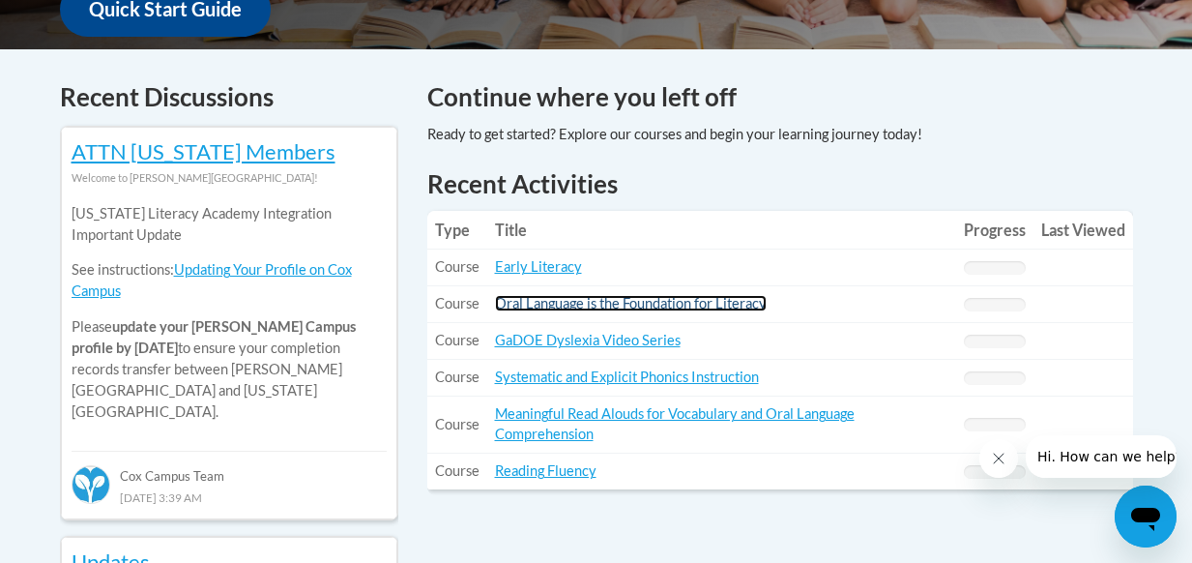
click at [690, 307] on link "Oral Language is the Foundation for Literacy" at bounding box center [631, 303] width 272 height 16
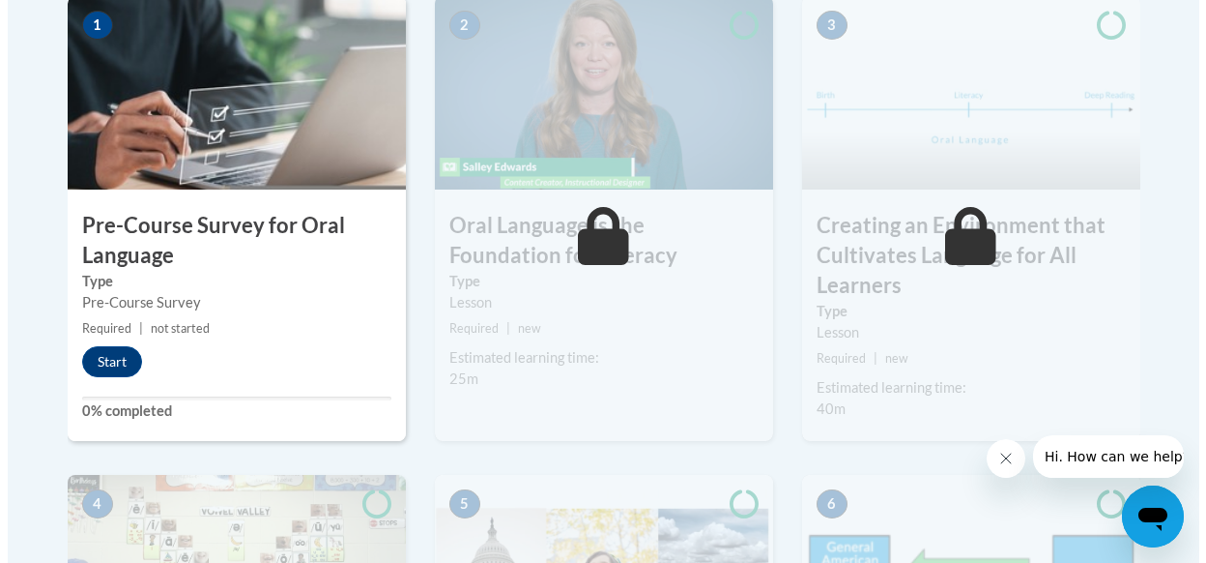
scroll to position [677, 0]
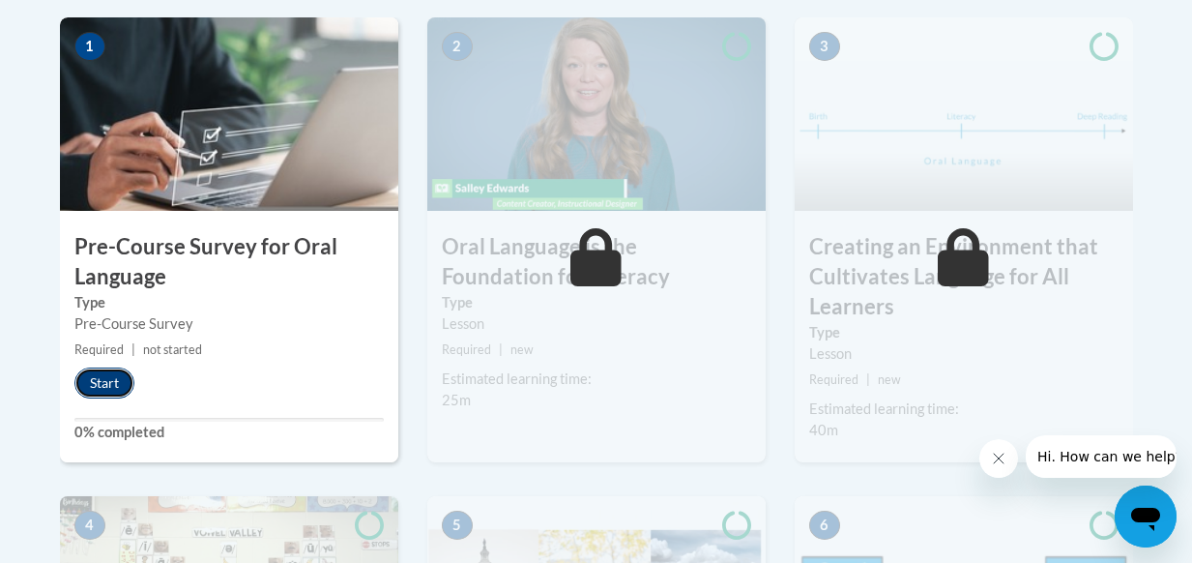
click at [99, 382] on button "Start" at bounding box center [104, 382] width 60 height 31
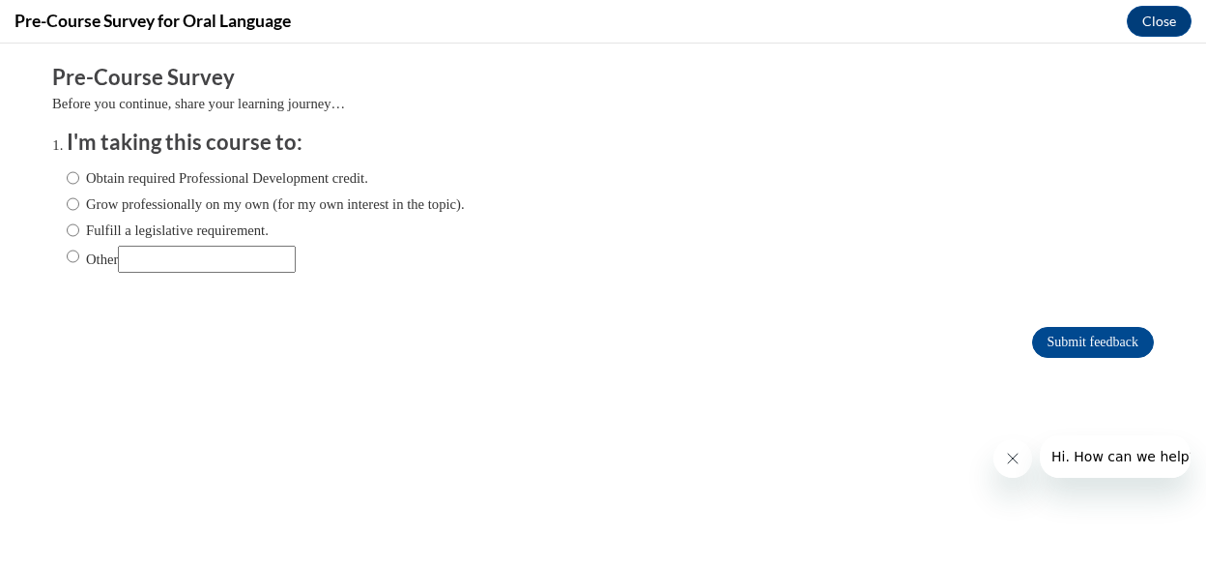
scroll to position [0, 0]
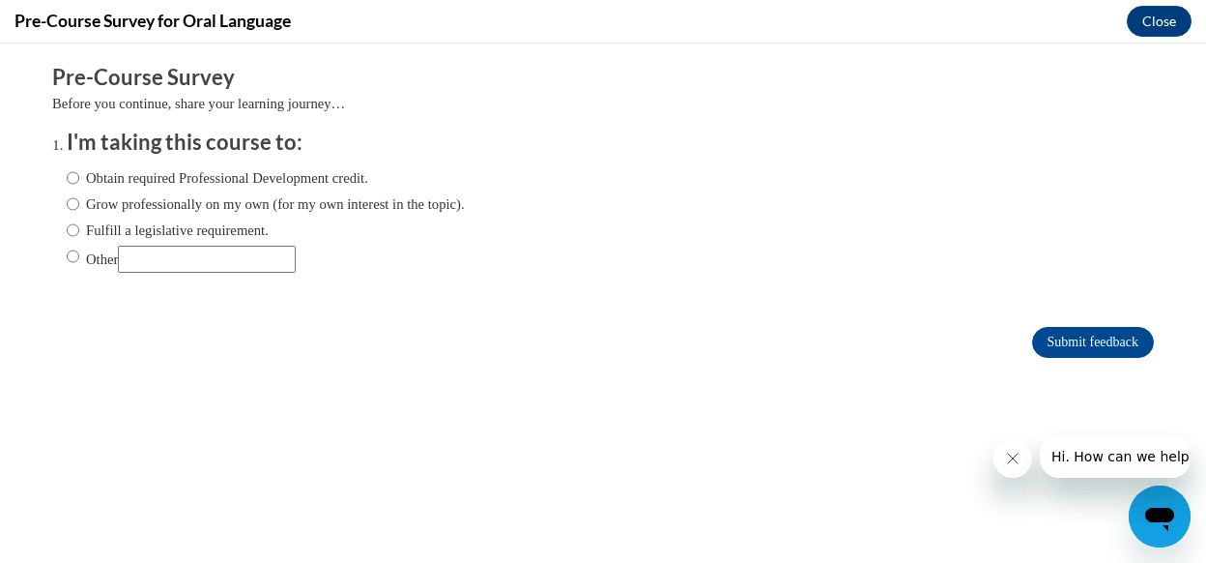
click at [67, 233] on input "Fulfill a legislative requirement." at bounding box center [73, 229] width 13 height 21
radio input "true"
click at [1081, 340] on input "Submit feedback" at bounding box center [1093, 342] width 122 height 31
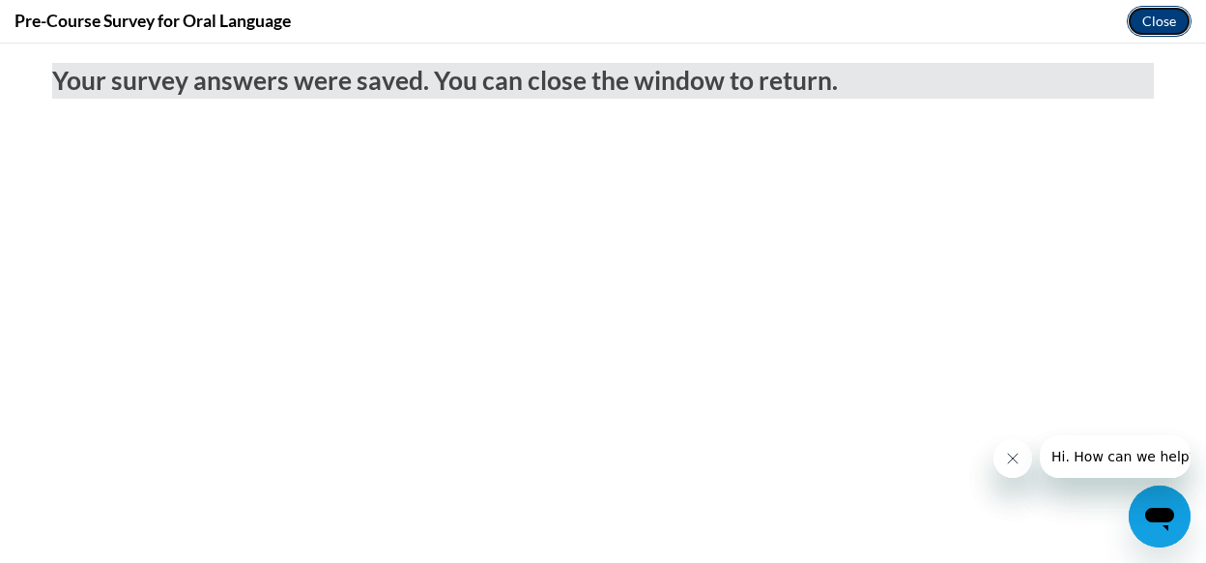
click at [1156, 18] on button "Close" at bounding box center [1159, 21] width 65 height 31
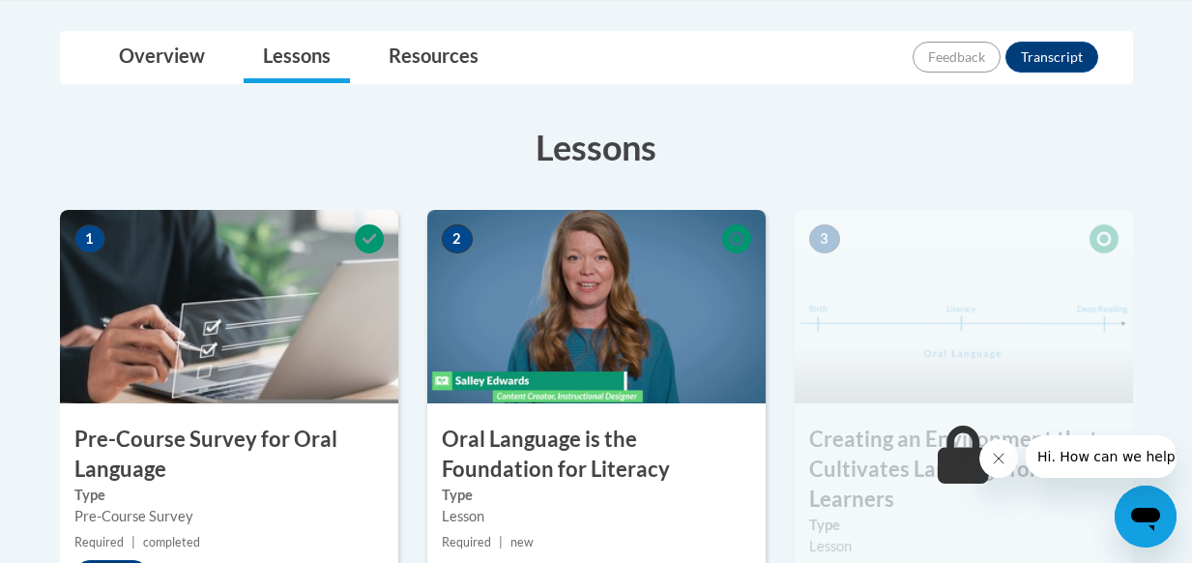
scroll to position [483, 0]
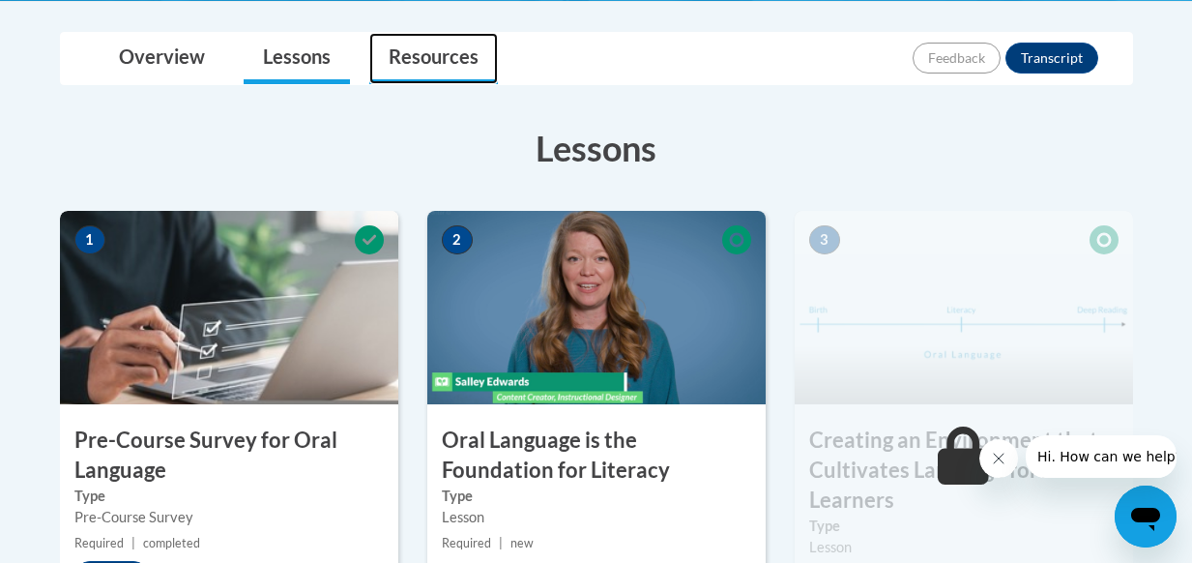
click at [451, 61] on link "Resources" at bounding box center [433, 58] width 129 height 51
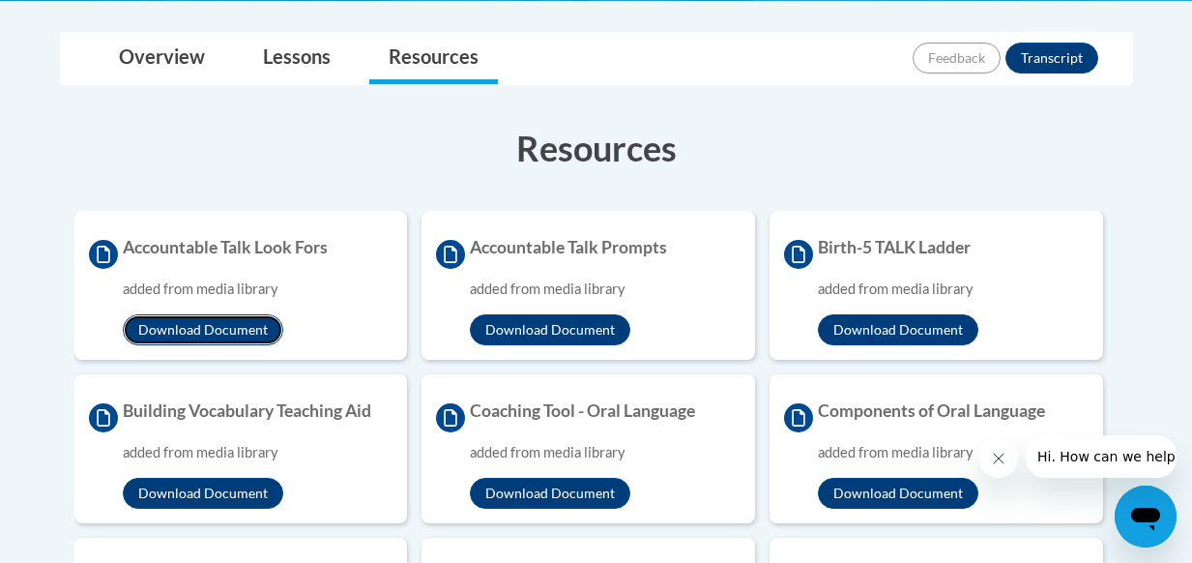
click at [221, 328] on button "Download Document" at bounding box center [203, 329] width 160 height 31
click at [550, 335] on button "Download Document" at bounding box center [550, 329] width 160 height 31
click at [902, 327] on button "Download Document" at bounding box center [898, 329] width 160 height 31
click at [194, 481] on button "Download Document" at bounding box center [203, 492] width 160 height 31
click at [511, 489] on button "Download Document" at bounding box center [550, 492] width 160 height 31
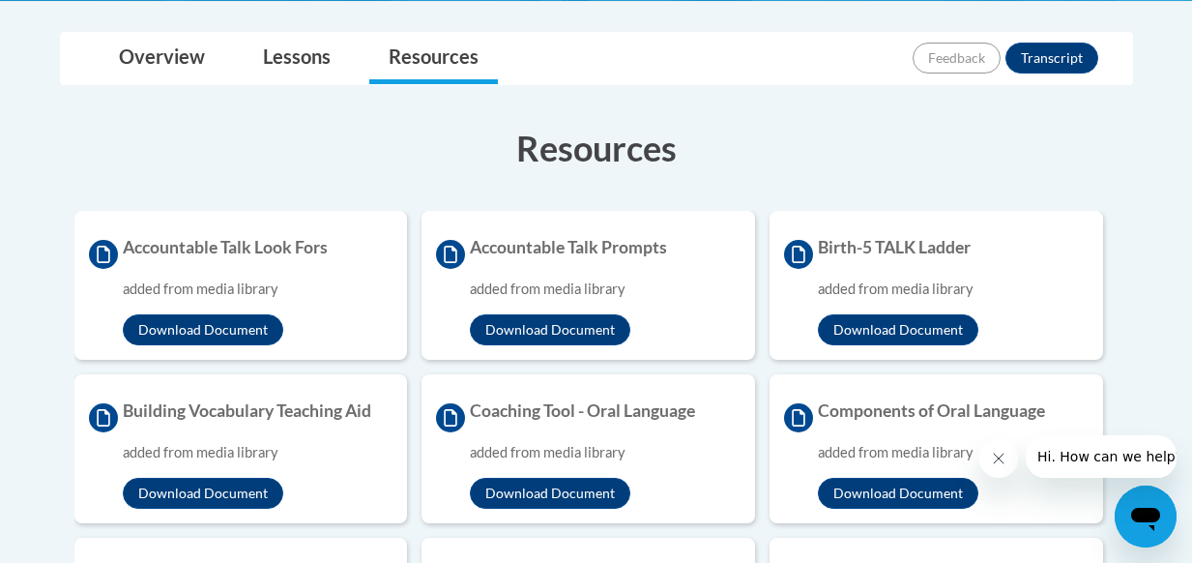
click at [884, 494] on button "Download Document" at bounding box center [898, 492] width 160 height 31
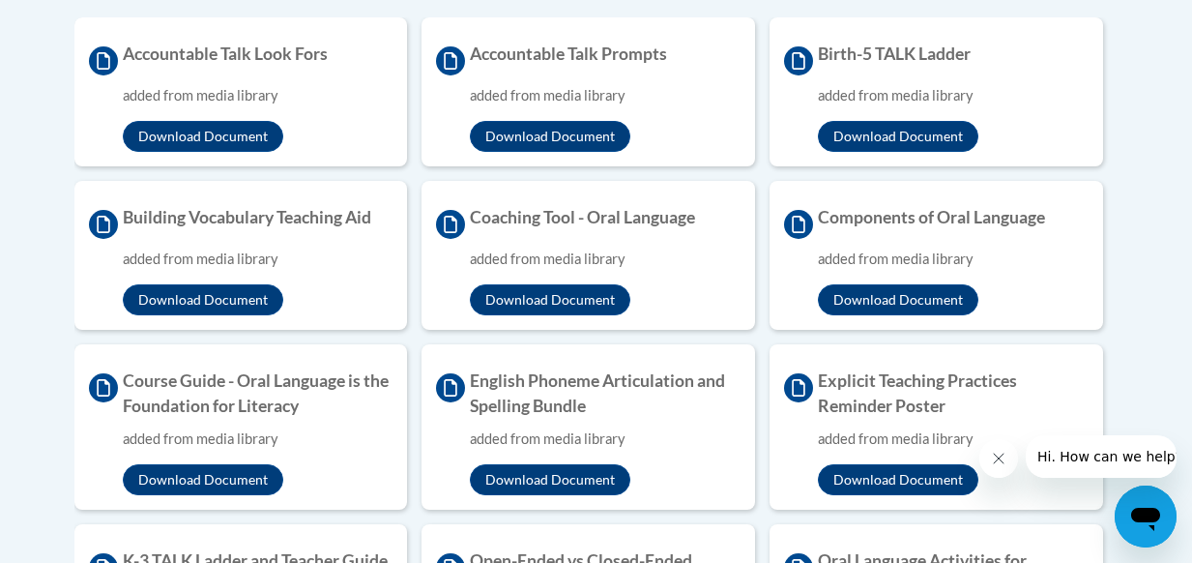
scroll to position [870, 0]
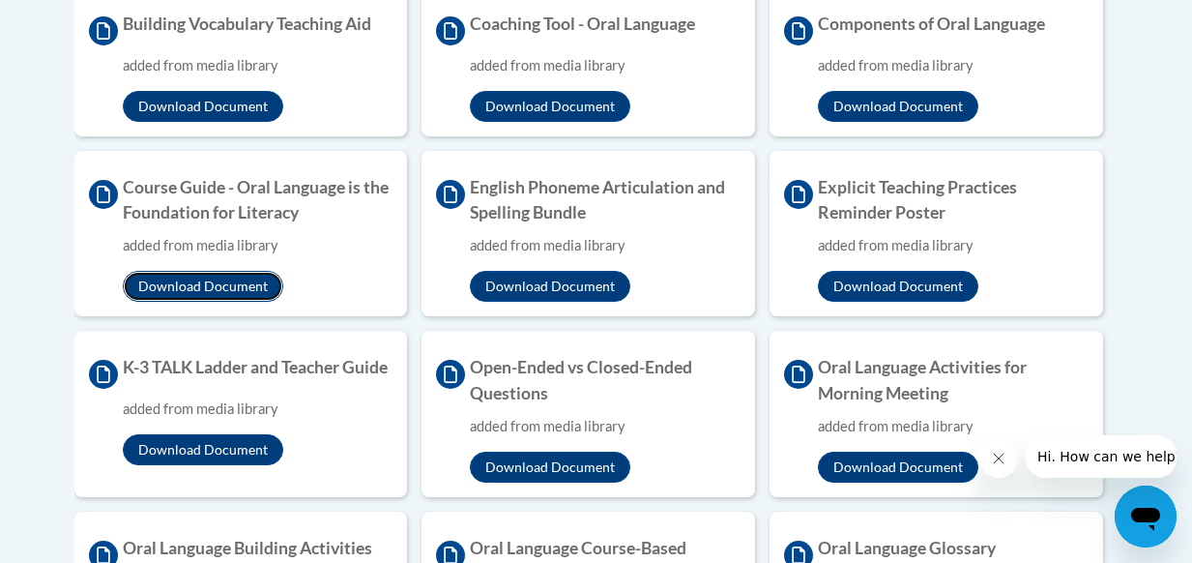
click at [205, 282] on button "Download Document" at bounding box center [203, 286] width 160 height 31
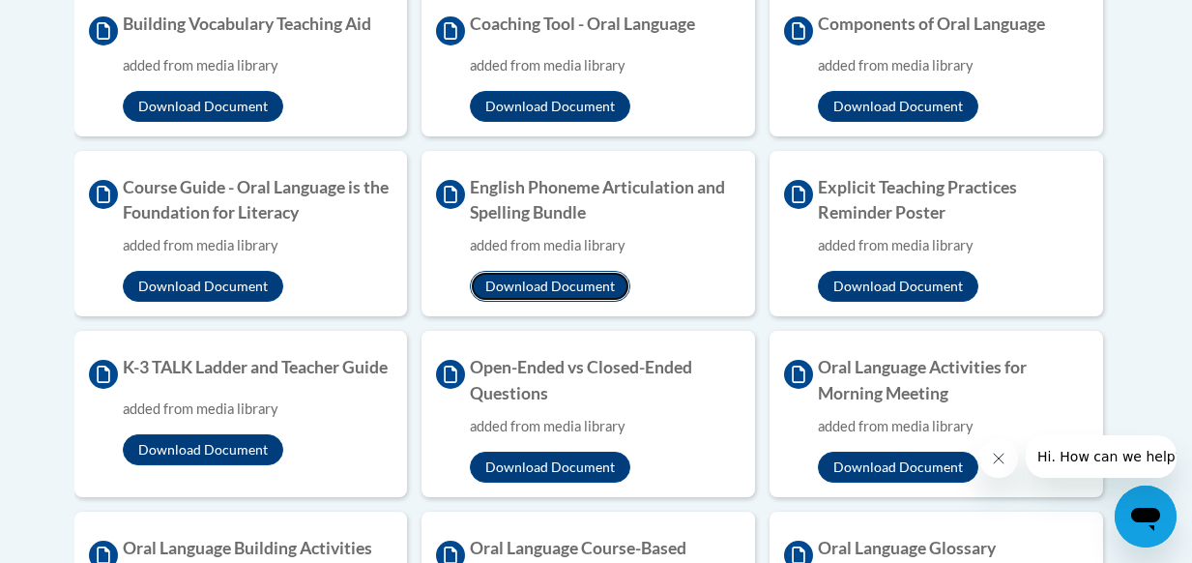
click at [546, 289] on button "Download Document" at bounding box center [550, 286] width 160 height 31
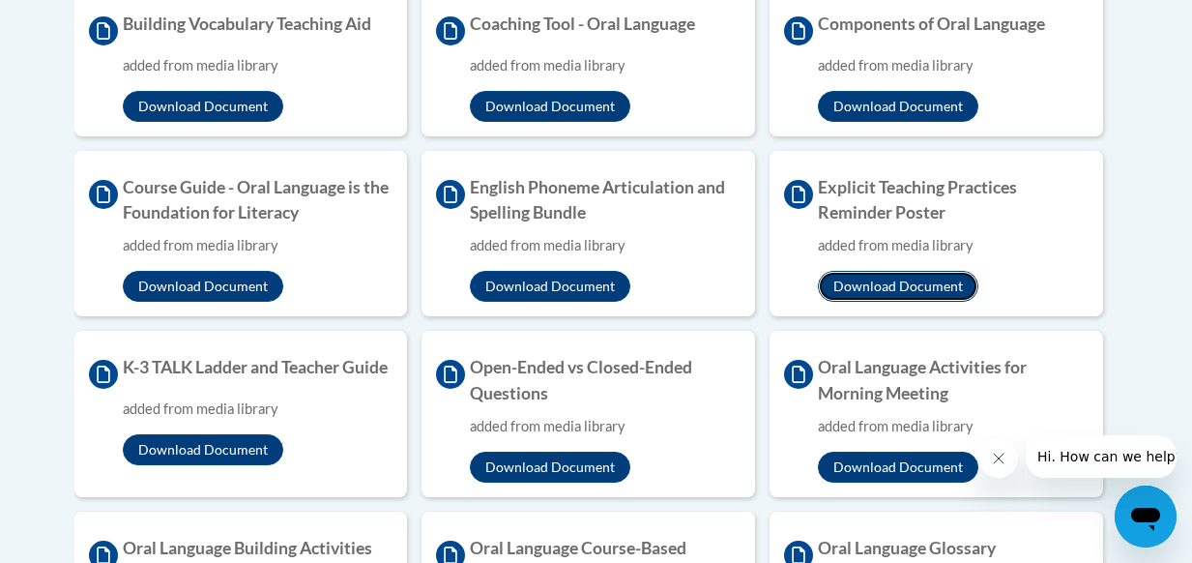
click at [910, 280] on button "Download Document" at bounding box center [898, 286] width 160 height 31
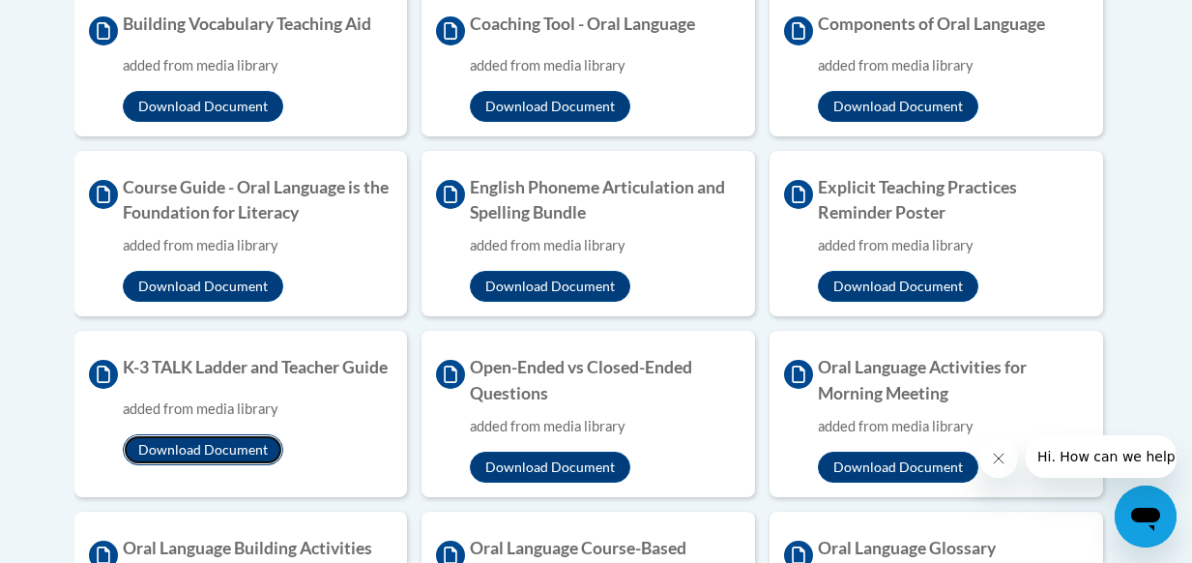
click at [215, 461] on button "Download Document" at bounding box center [203, 449] width 160 height 31
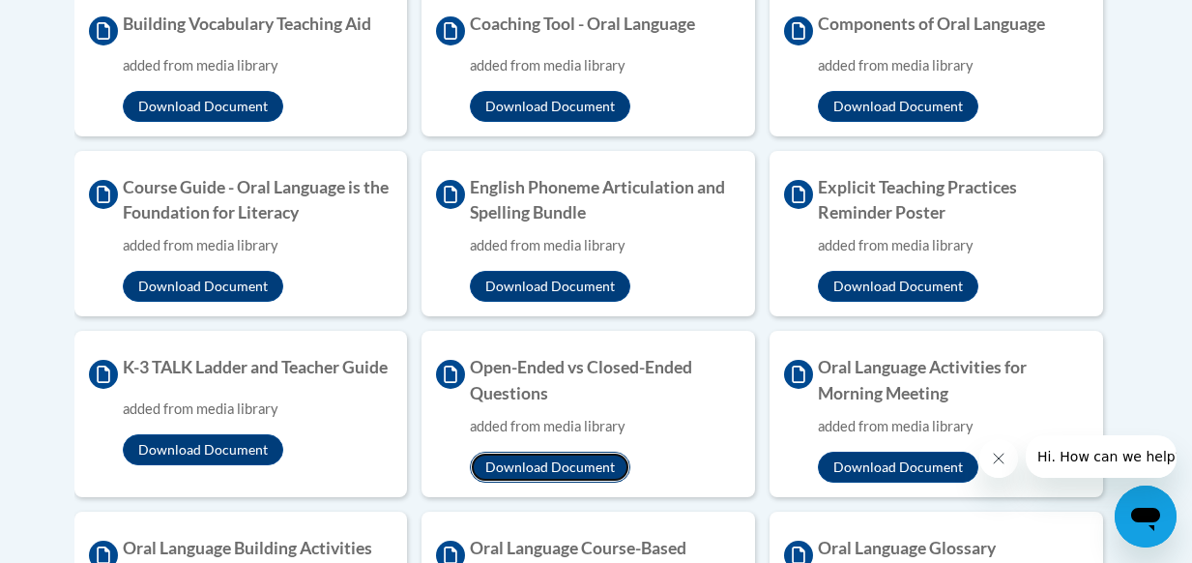
click at [564, 455] on button "Download Document" at bounding box center [550, 466] width 160 height 31
click at [884, 460] on button "Download Document" at bounding box center [898, 466] width 160 height 31
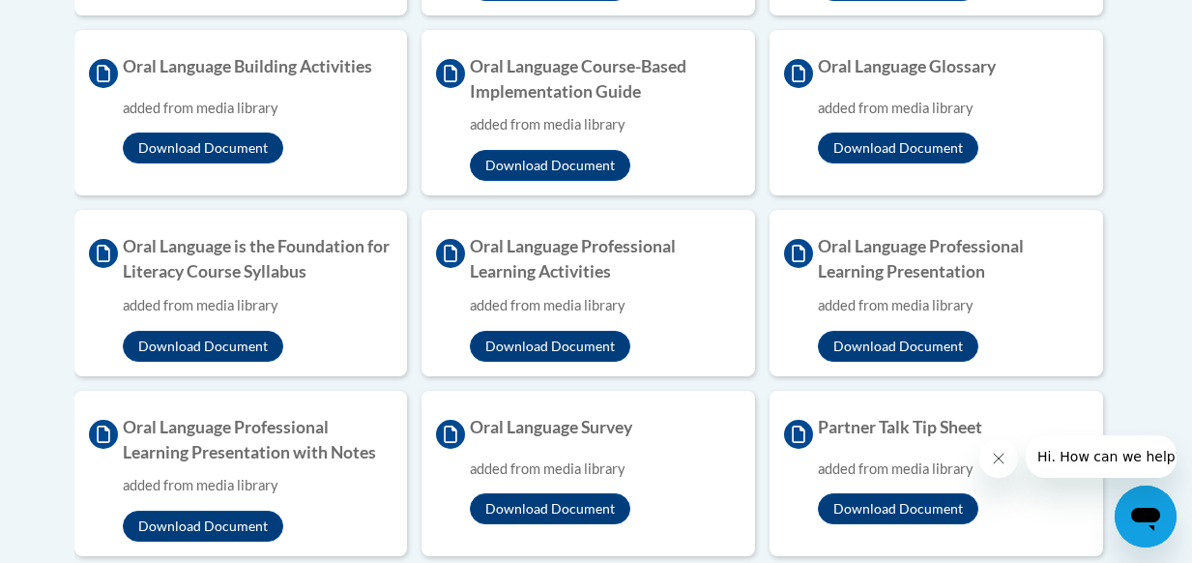
scroll to position [1353, 0]
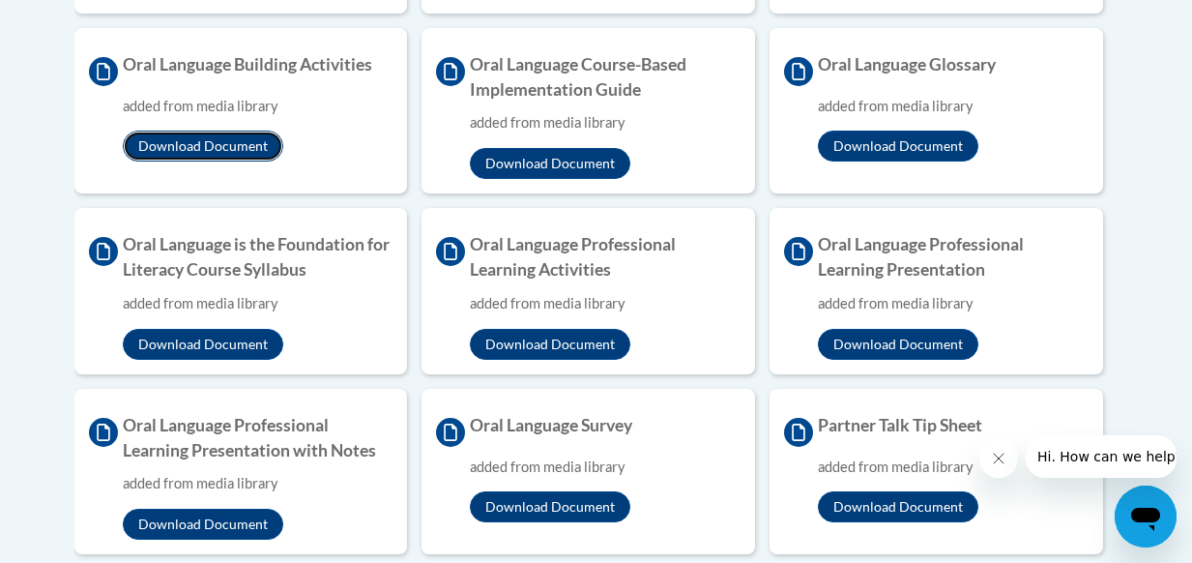
click at [199, 144] on button "Download Document" at bounding box center [203, 145] width 160 height 31
click at [551, 161] on button "Download Document" at bounding box center [550, 163] width 160 height 31
click at [19, 53] on body "This site uses cookies to help improve your learning experience. By continuing …" at bounding box center [596, 174] width 1192 height 3054
click at [909, 144] on button "Download Document" at bounding box center [898, 145] width 160 height 31
click at [547, 339] on button "Download Document" at bounding box center [550, 344] width 160 height 31
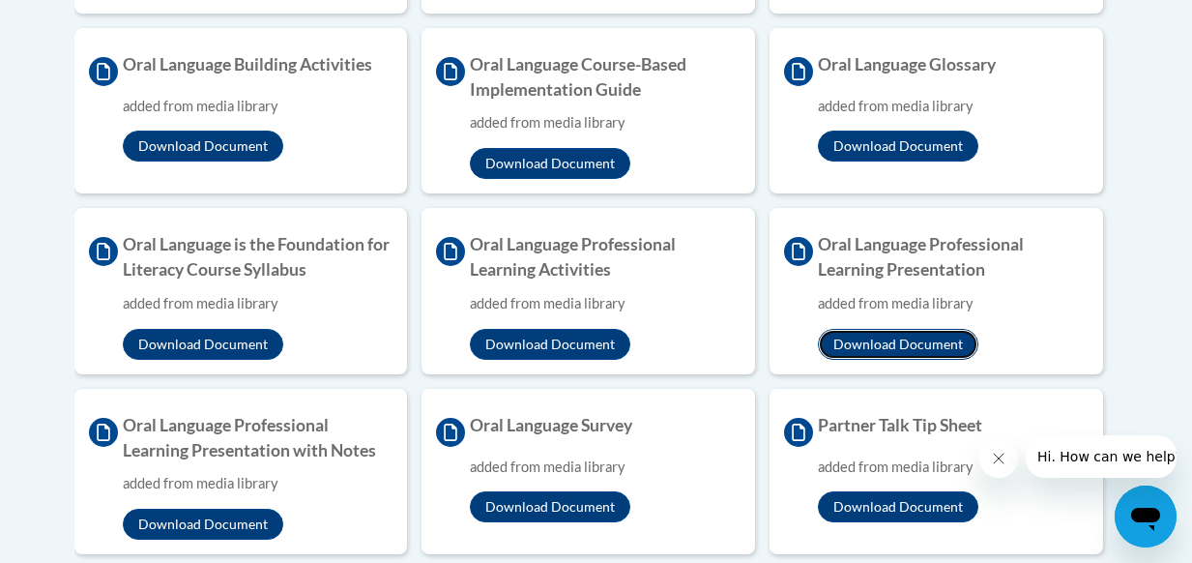
click at [913, 335] on button "Download Document" at bounding box center [898, 344] width 160 height 31
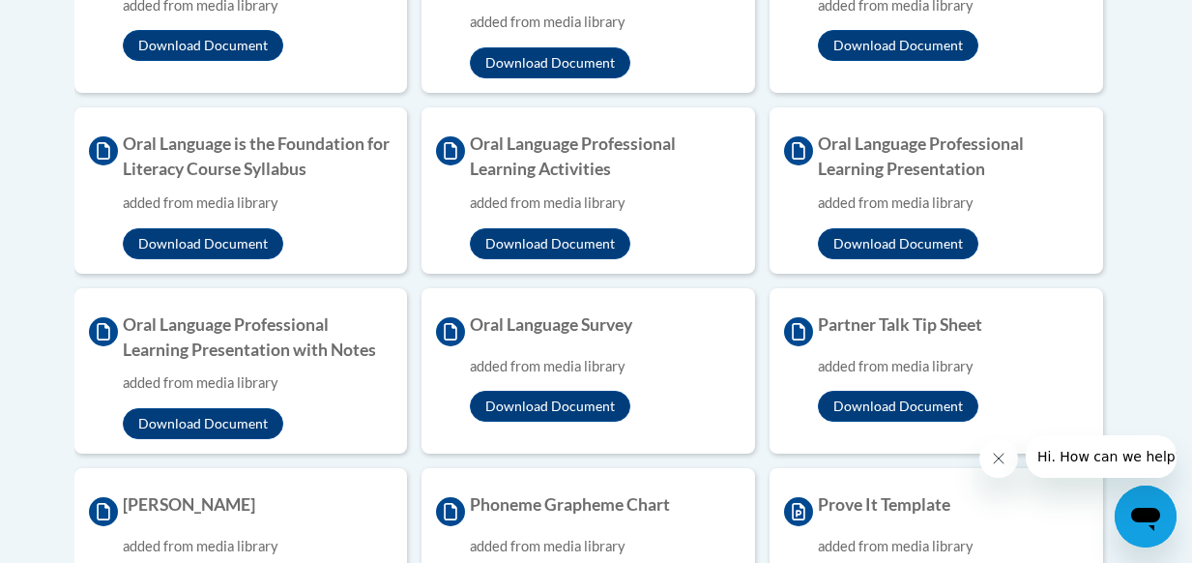
scroll to position [1546, 0]
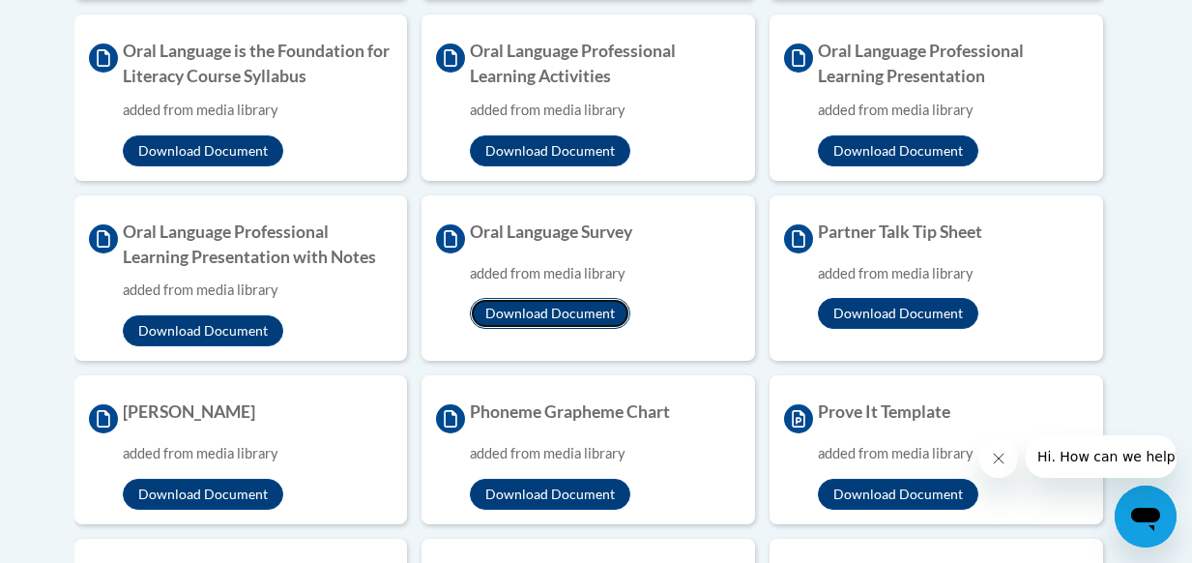
click at [570, 303] on button "Download Document" at bounding box center [550, 313] width 160 height 31
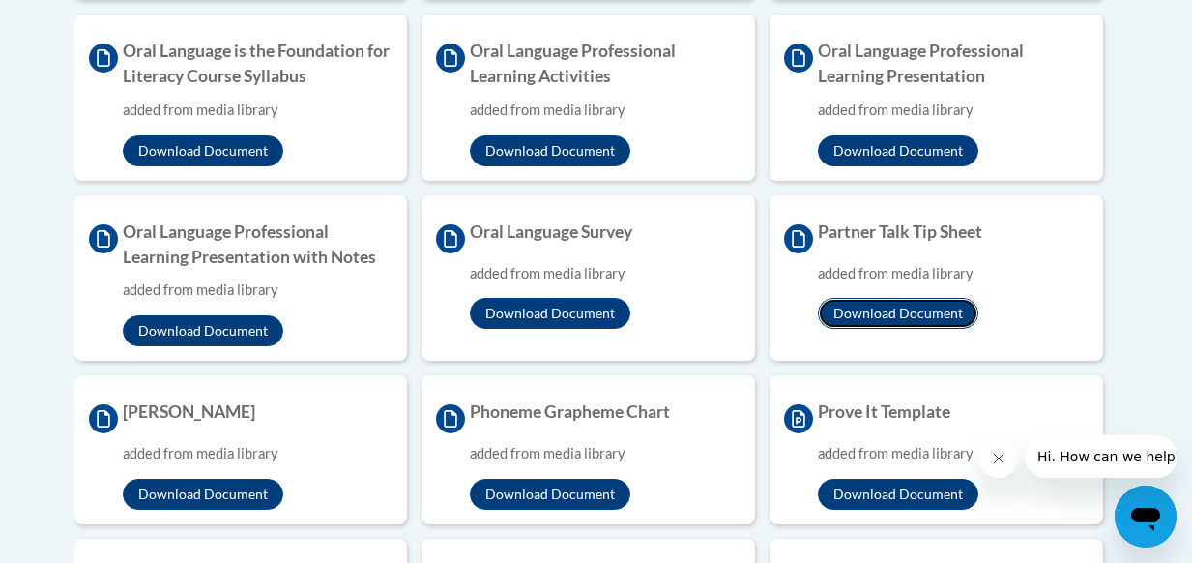
click at [893, 309] on button "Download Document" at bounding box center [898, 313] width 160 height 31
click at [1148, 177] on div "Toggle navigation Overview Lessons Resources Feedback Transcript Overview Recom…" at bounding box center [596, 78] width 1131 height 2221
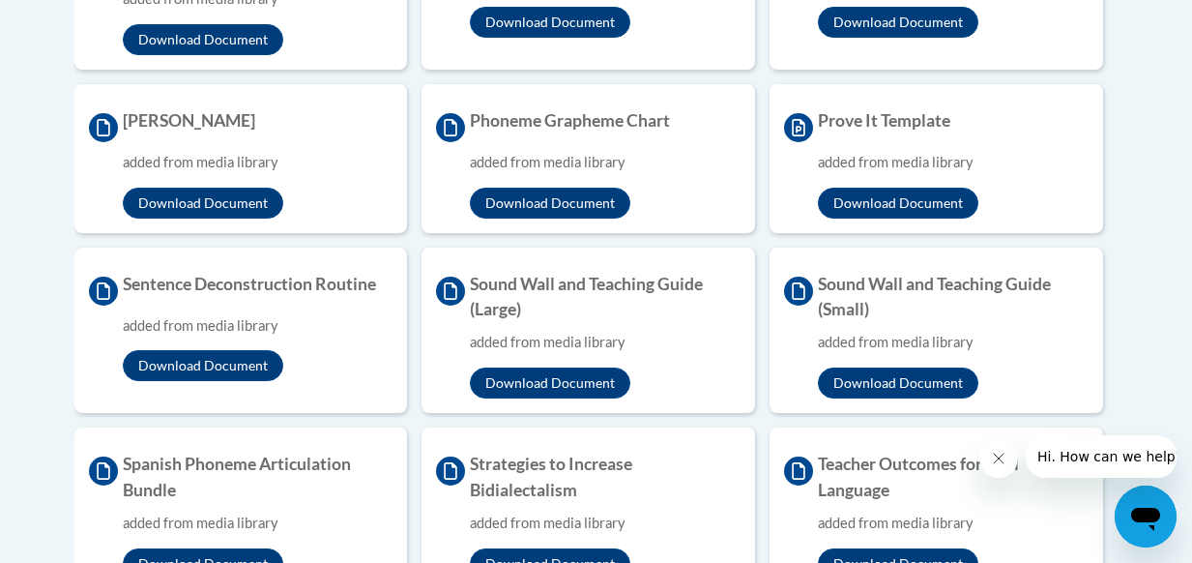
scroll to position [1836, 0]
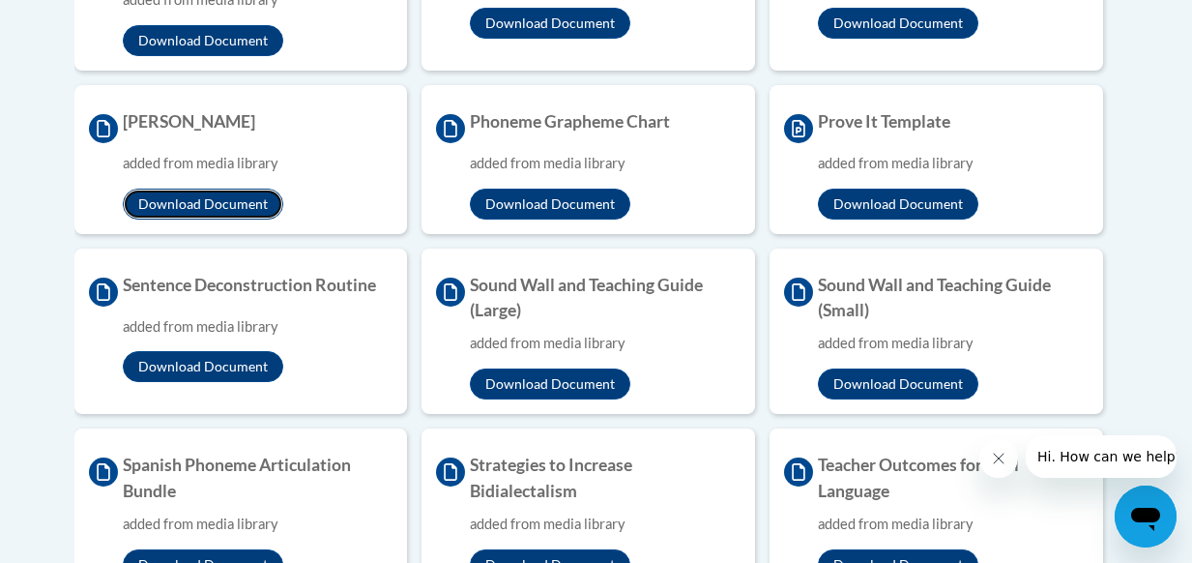
click at [196, 195] on button "Download Document" at bounding box center [203, 203] width 160 height 31
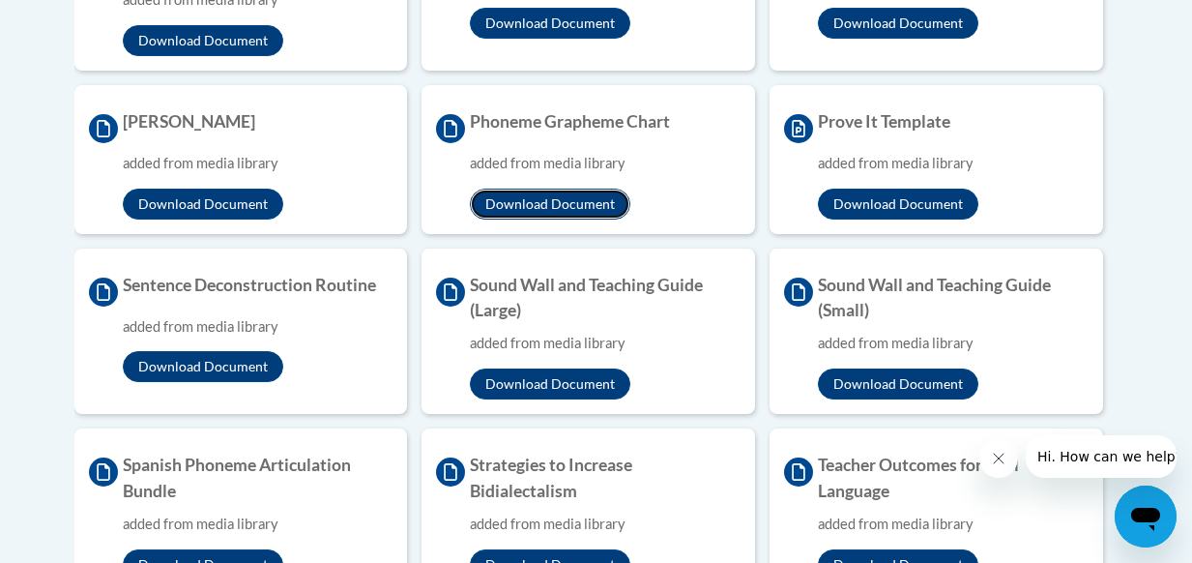
click at [582, 200] on button "Download Document" at bounding box center [550, 203] width 160 height 31
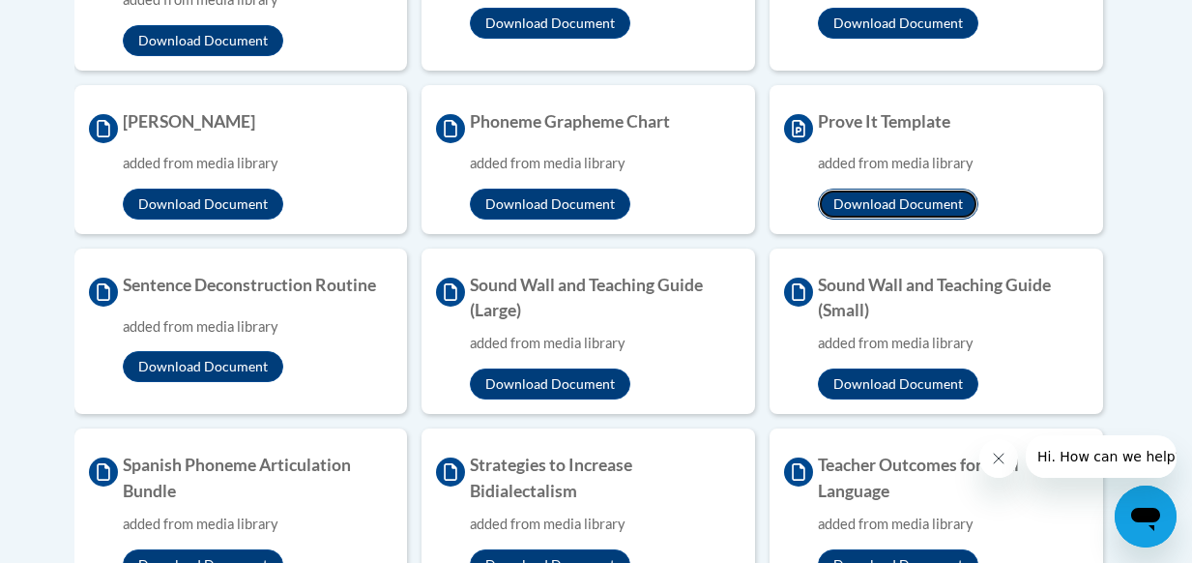
click at [885, 199] on button "Download Document" at bounding box center [898, 203] width 160 height 31
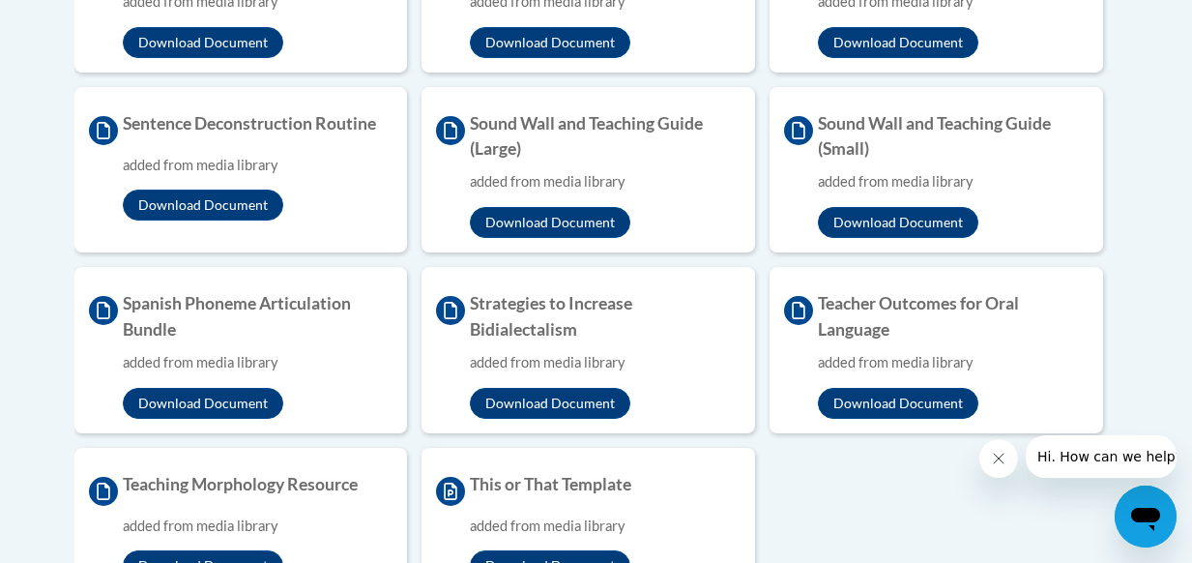
scroll to position [2030, 0]
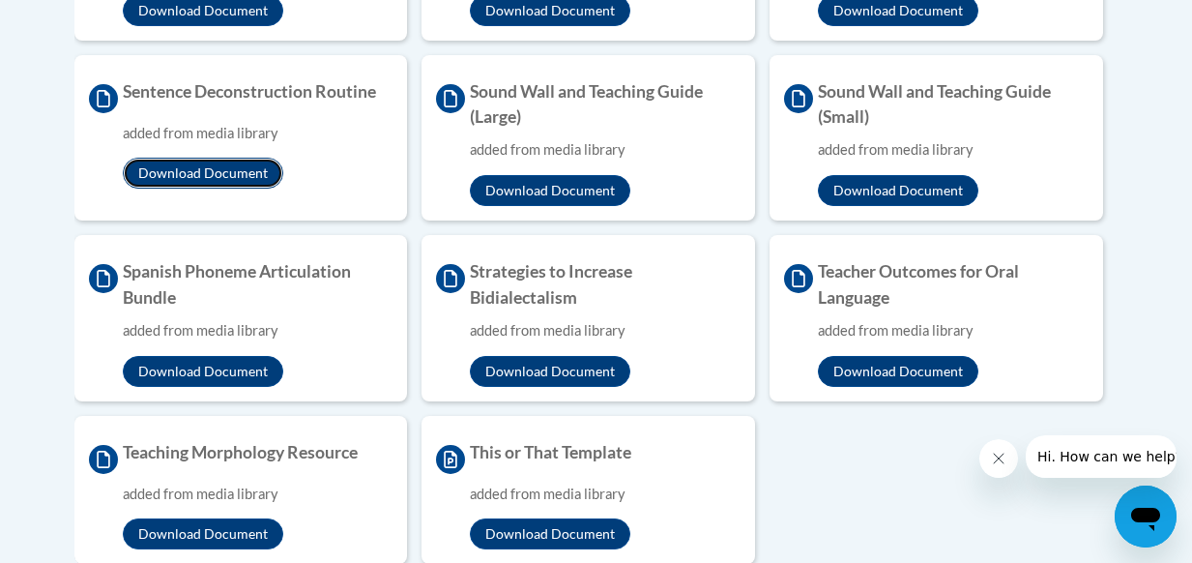
click at [227, 166] on button "Download Document" at bounding box center [203, 173] width 160 height 31
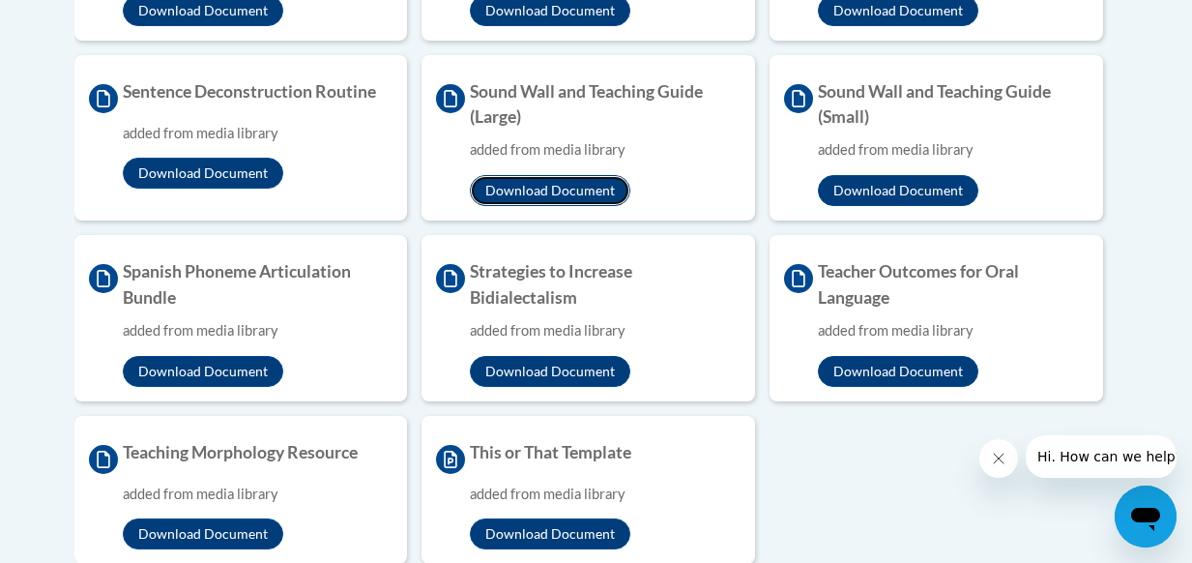
click at [540, 183] on button "Download Document" at bounding box center [550, 190] width 160 height 31
click at [866, 189] on button "Download Document" at bounding box center [898, 190] width 160 height 31
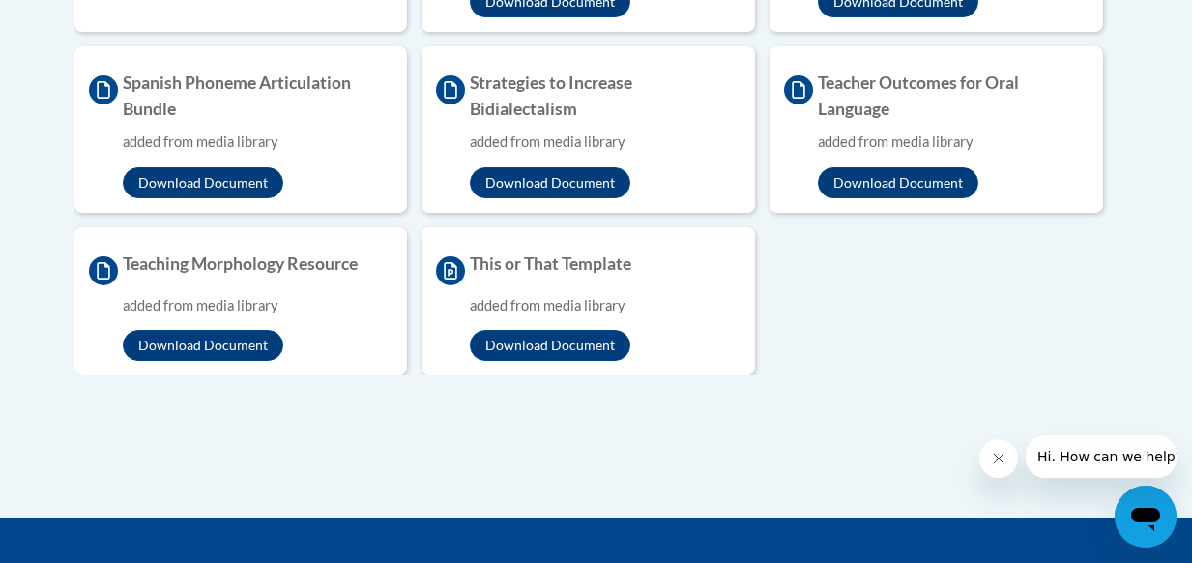
scroll to position [2223, 0]
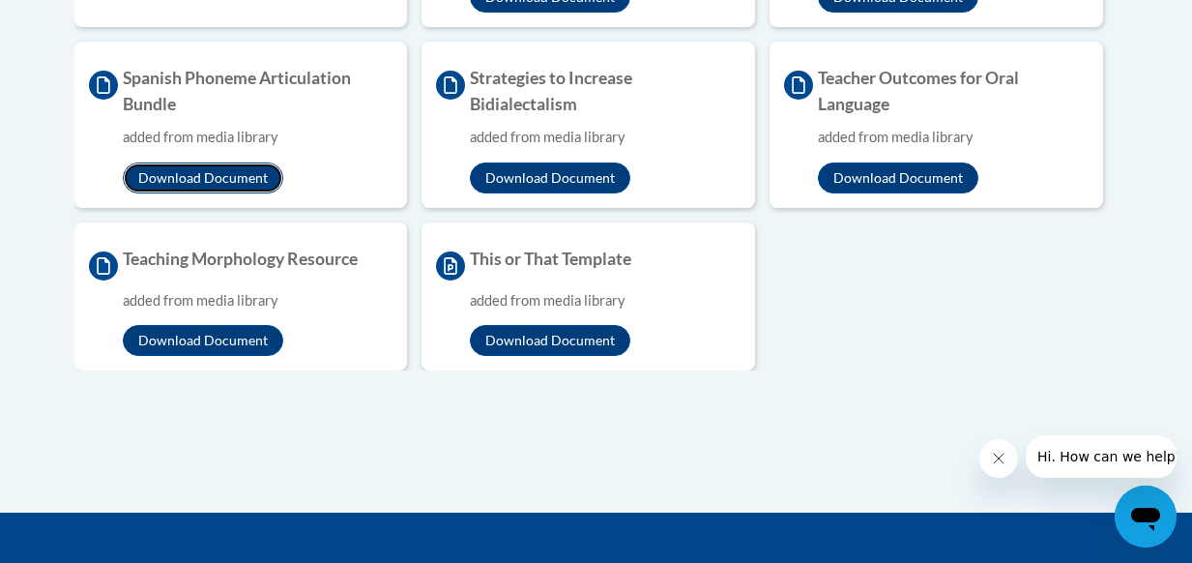
click at [211, 173] on button "Download Document" at bounding box center [203, 177] width 160 height 31
click at [538, 171] on button "Download Document" at bounding box center [550, 177] width 160 height 31
click at [874, 178] on button "Download Document" at bounding box center [898, 177] width 160 height 31
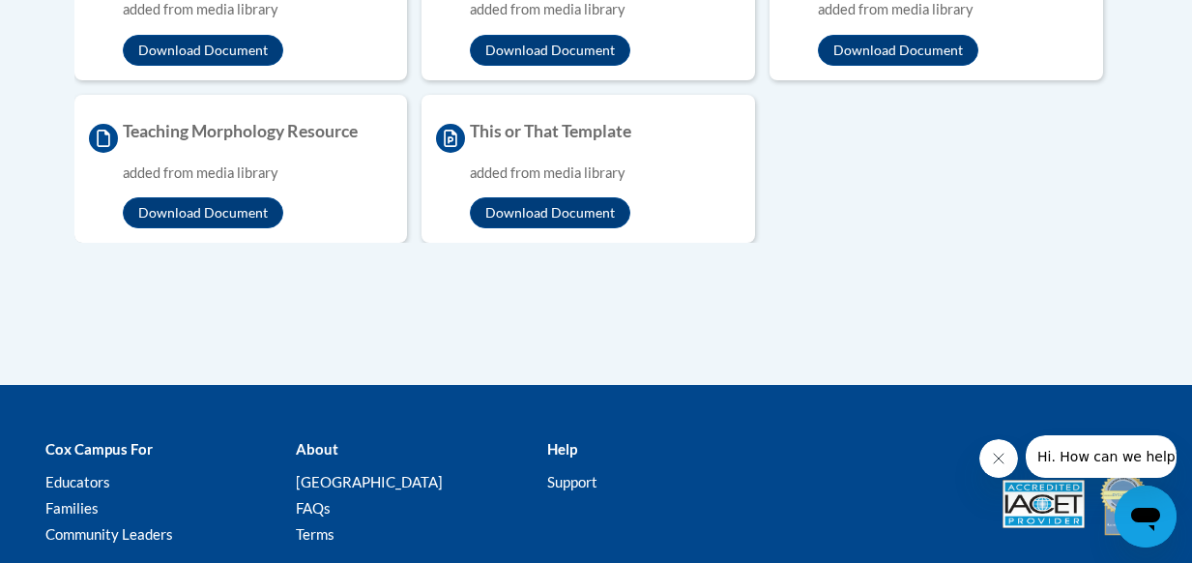
scroll to position [2105, 0]
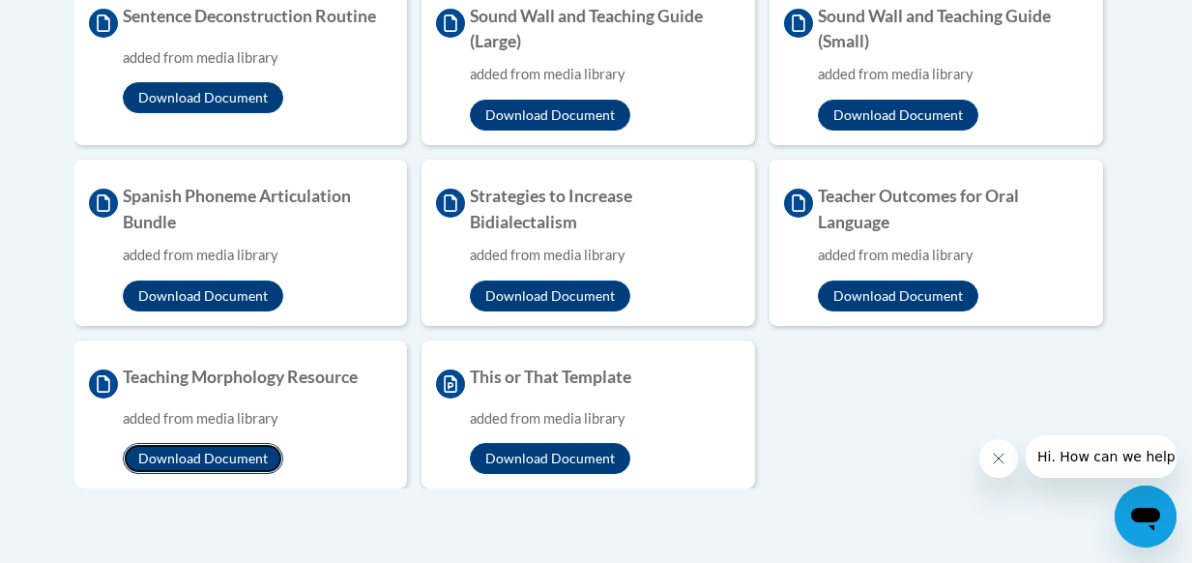
click at [178, 455] on button "Download Document" at bounding box center [203, 458] width 160 height 31
click at [202, 448] on button "Download Document" at bounding box center [203, 458] width 160 height 31
click at [522, 457] on button "Download Document" at bounding box center [550, 458] width 160 height 31
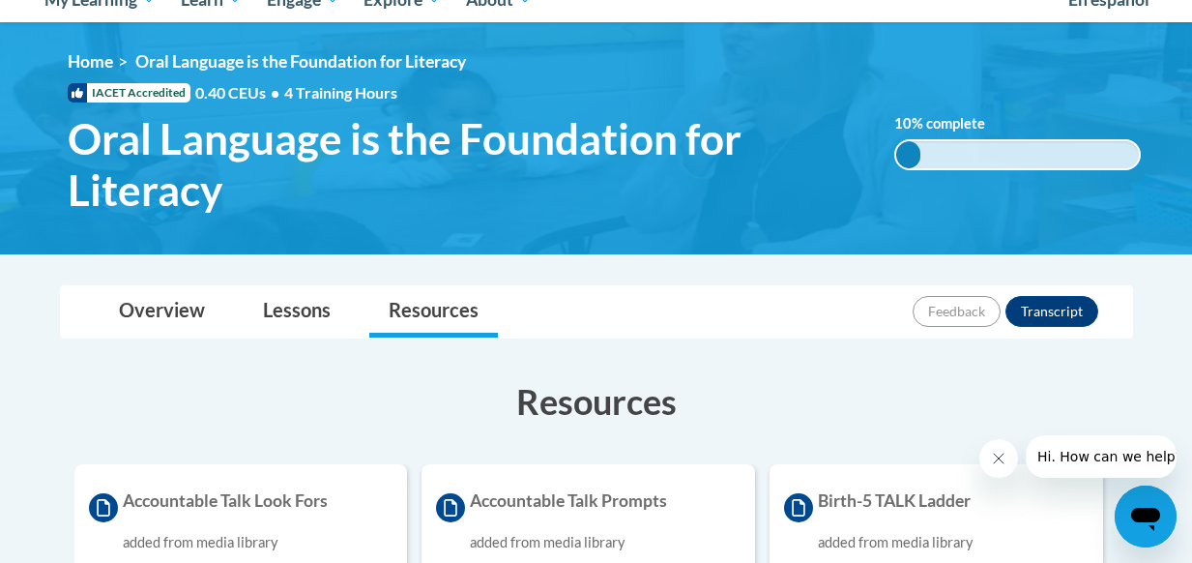
scroll to position [172, 0]
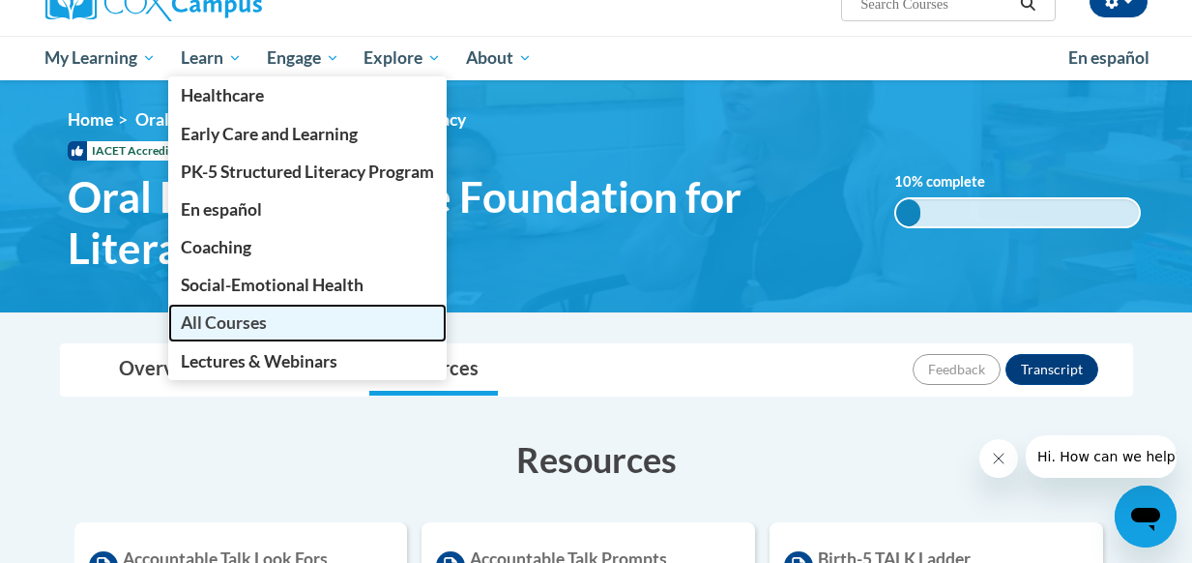
click at [243, 322] on span "All Courses" at bounding box center [224, 322] width 86 height 20
